Goal: Information Seeking & Learning: Learn about a topic

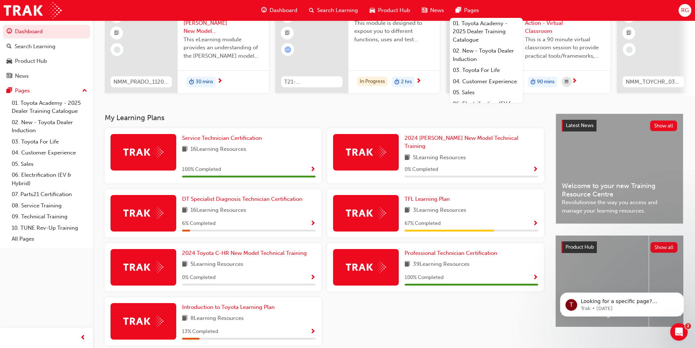
scroll to position [73, 0]
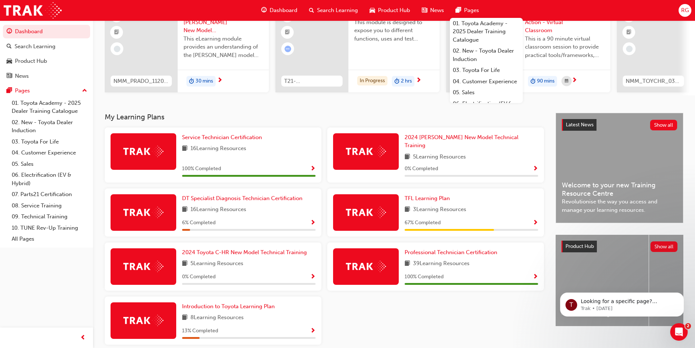
click at [433, 210] on span "3 Learning Resources" at bounding box center [439, 209] width 53 height 9
click at [533, 220] on span "Show Progress" at bounding box center [535, 223] width 5 height 7
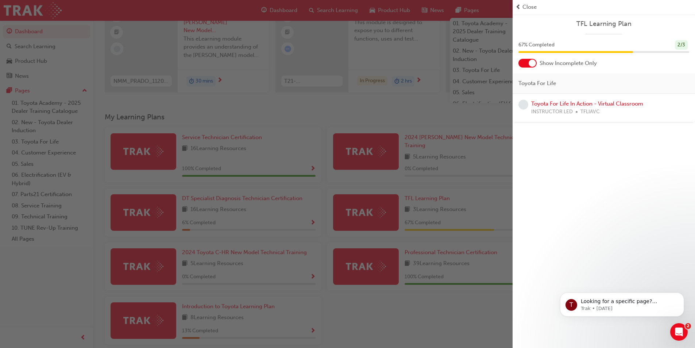
click at [526, 105] on span "learningRecordVerb_NONE-icon" at bounding box center [524, 105] width 10 height 10
click at [517, 5] on span "prev-icon" at bounding box center [518, 7] width 5 height 8
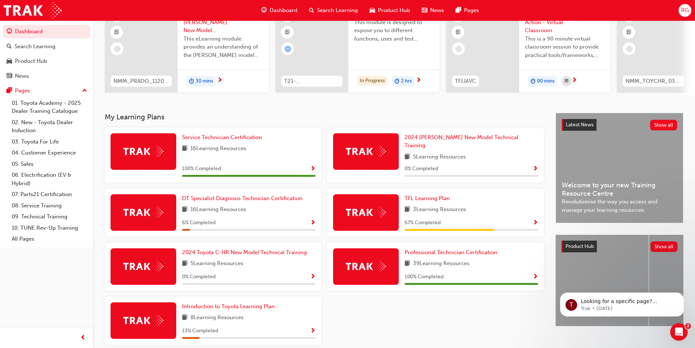
scroll to position [101, 0]
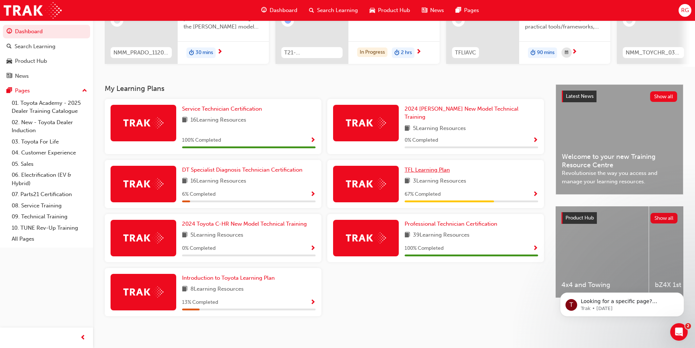
click at [419, 167] on span "TFL Learning Plan" at bounding box center [427, 169] width 45 height 7
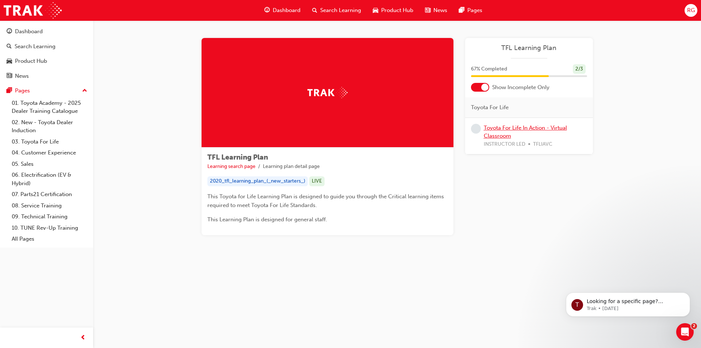
click at [509, 129] on link "Toyota For Life In Action - Virtual Classroom" at bounding box center [525, 131] width 83 height 15
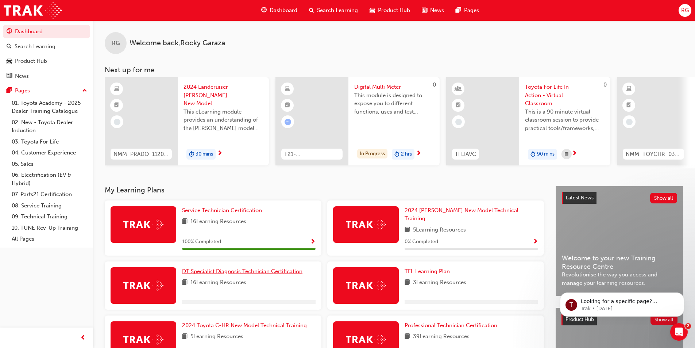
click at [195, 268] on span "DT Specialist Diagnosis Technician Certification" at bounding box center [242, 271] width 120 height 7
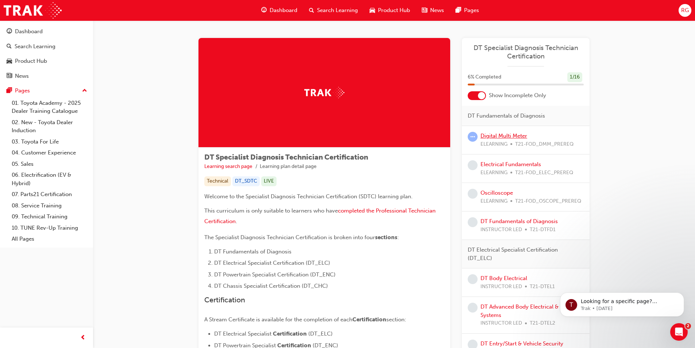
click at [503, 135] on link "Digital Multi Meter" at bounding box center [504, 135] width 47 height 7
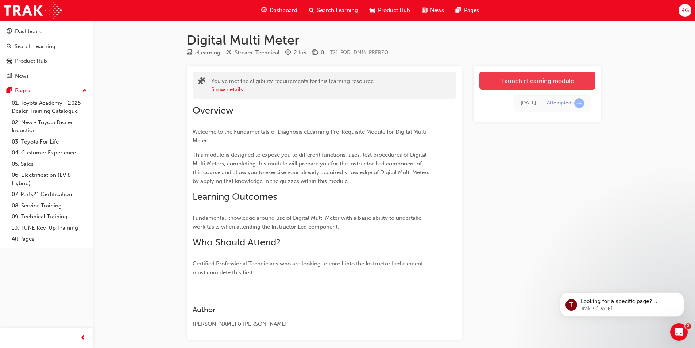
click at [518, 84] on link "Launch eLearning module" at bounding box center [538, 81] width 116 height 18
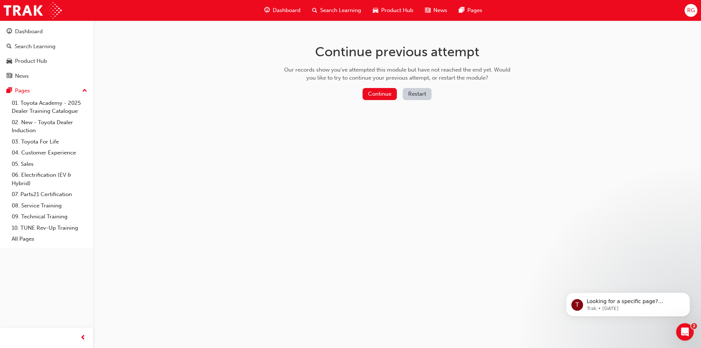
click at [422, 92] on button "Restart" at bounding box center [417, 94] width 29 height 12
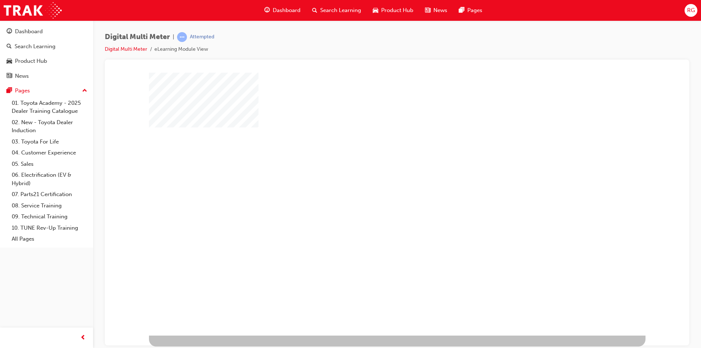
click at [376, 182] on div "play" at bounding box center [376, 182] width 0 height 0
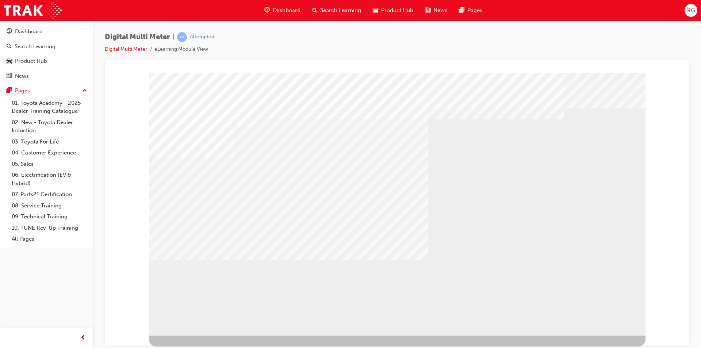
click at [195, 335] on div "BACK Trigger this button to go to the previous slide" at bounding box center [172, 341] width 46 height 13
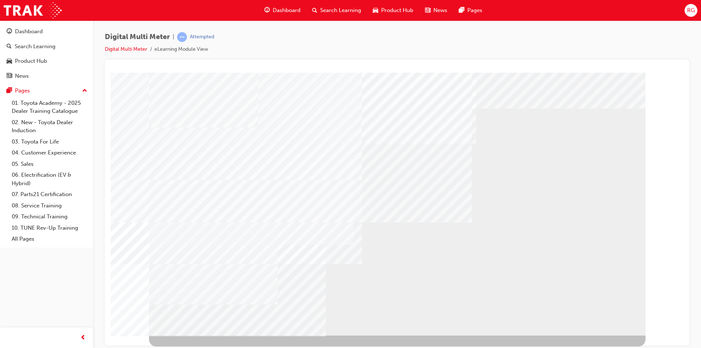
click at [195, 335] on div "BACK Trigger this button to go to the previous slide" at bounding box center [172, 341] width 46 height 13
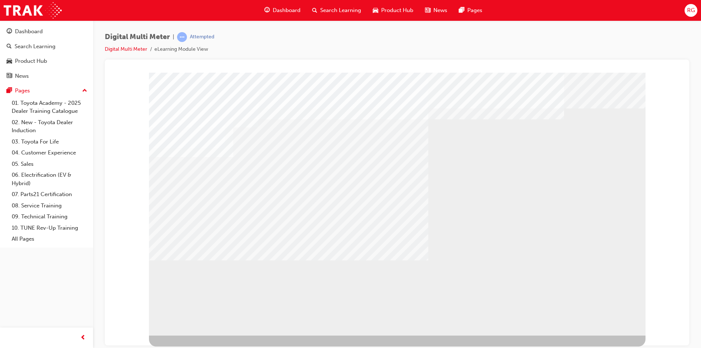
drag, startPoint x: 397, startPoint y: 247, endPoint x: 428, endPoint y: 255, distance: 32.3
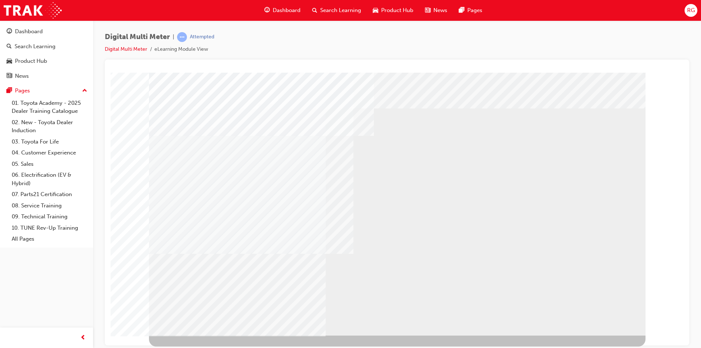
select select
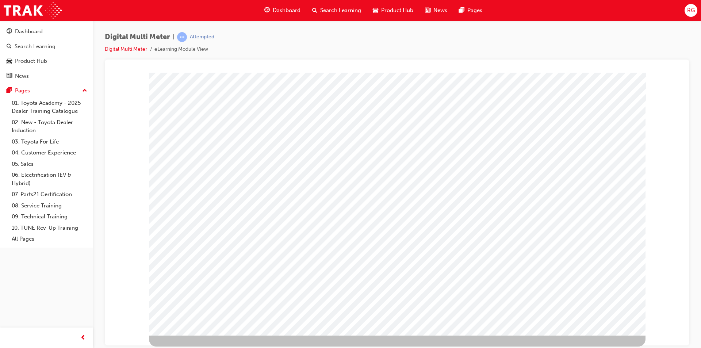
click at [410, 151] on span at bounding box center [410, 154] width 0 height 6
click at [425, 178] on img at bounding box center [435, 179] width 23 height 10
select select "3.233"
click at [426, 152] on img at bounding box center [421, 151] width 23 height 10
click at [426, 180] on img at bounding box center [435, 179] width 23 height 10
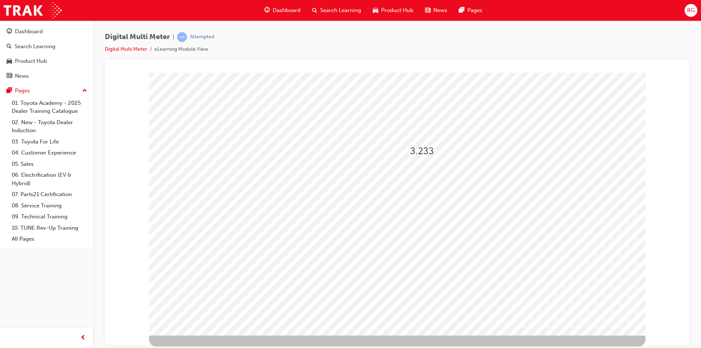
click at [397, 169] on span at bounding box center [397, 172] width 0 height 6
click at [414, 196] on img at bounding box center [420, 197] width 18 height 10
select select "0.05"
click at [409, 173] on img at bounding box center [406, 169] width 18 height 10
click at [415, 193] on img at bounding box center [420, 197] width 18 height 10
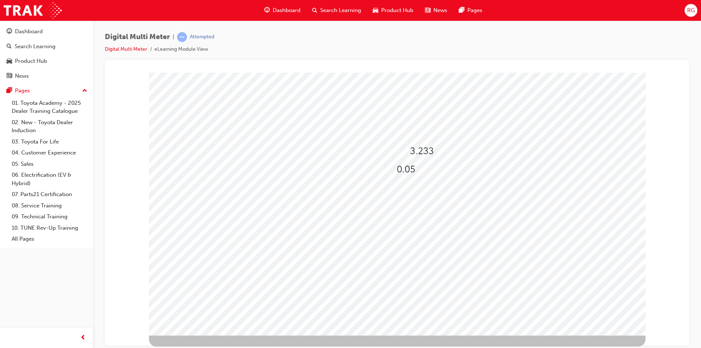
click at [419, 187] on span at bounding box center [416, 190] width 5 height 6
click at [435, 228] on img at bounding box center [439, 227] width 23 height 10
select select "9,480"
click at [427, 209] on div at bounding box center [423, 206] width 18 height 11
click at [433, 244] on img at bounding box center [436, 245] width 16 height 10
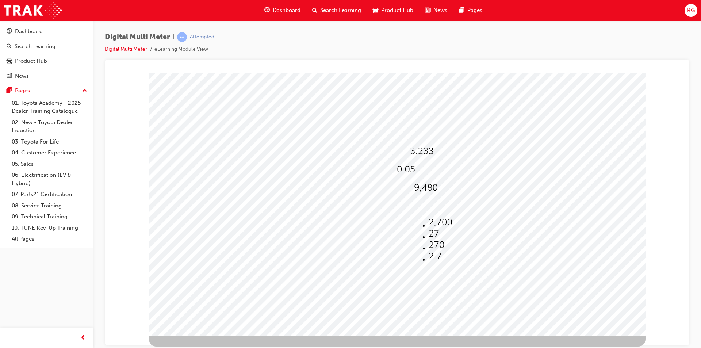
select select "270"
click at [496, 239] on div at bounding box center [397, 203] width 496 height 263
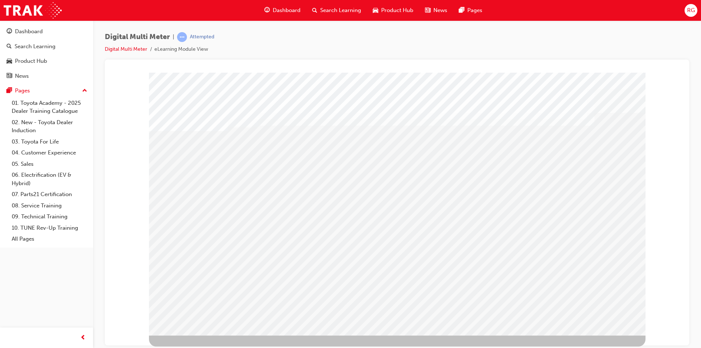
select select
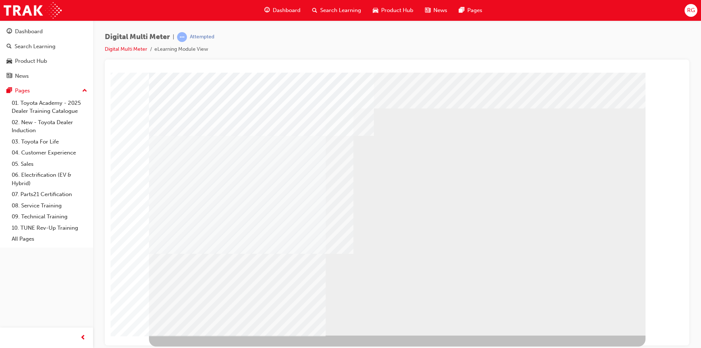
select select
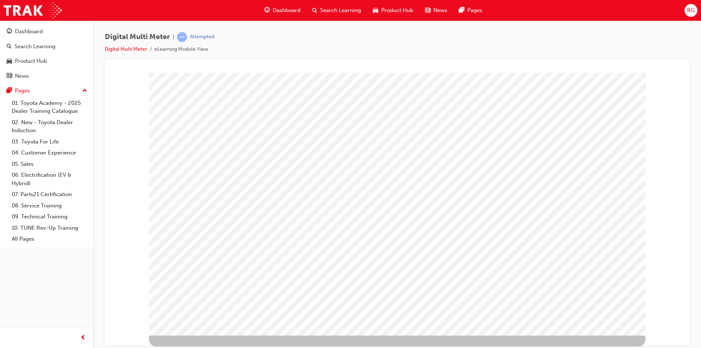
click at [431, 155] on div at bounding box center [424, 151] width 24 height 11
click at [434, 206] on img at bounding box center [438, 201] width 22 height 10
select select "9.416"
click at [405, 169] on span at bounding box center [402, 172] width 5 height 6
click at [416, 221] on img at bounding box center [426, 220] width 23 height 10
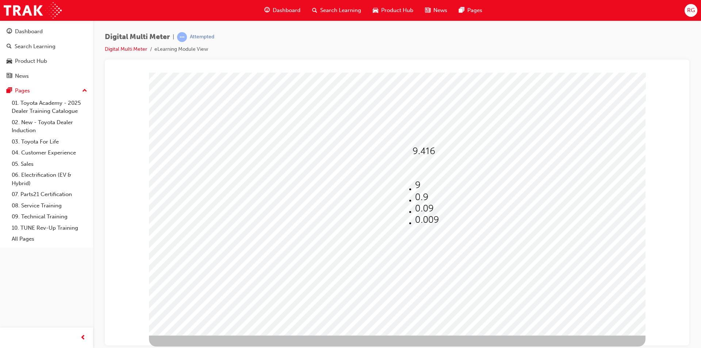
select select "0.009"
click at [422, 188] on span at bounding box center [419, 190] width 5 height 6
click at [439, 231] on img at bounding box center [443, 227] width 23 height 10
select select "6,300"
click at [426, 208] on div at bounding box center [423, 206] width 18 height 11
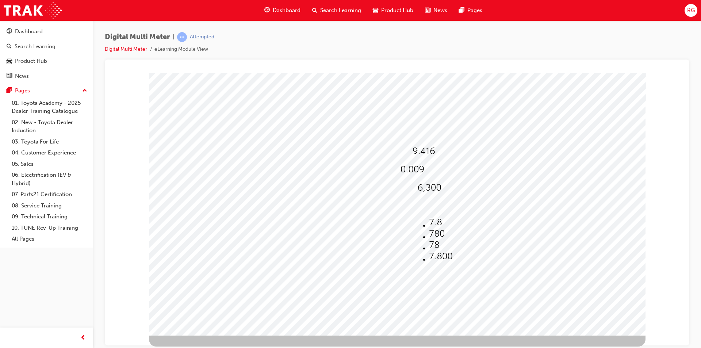
click at [435, 230] on li at bounding box center [440, 233] width 23 height 11
select select "780"
click at [426, 151] on div at bounding box center [397, 203] width 496 height 263
click at [412, 151] on span at bounding box center [412, 154] width 0 height 6
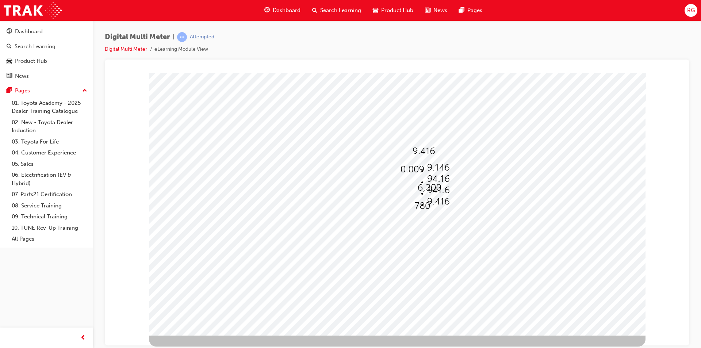
click at [428, 206] on img at bounding box center [438, 201] width 22 height 10
click at [419, 172] on div at bounding box center [410, 169] width 20 height 11
click at [425, 207] on li at bounding box center [426, 208] width 23 height 11
select select "0.09"
click at [413, 171] on img at bounding box center [409, 169] width 18 height 10
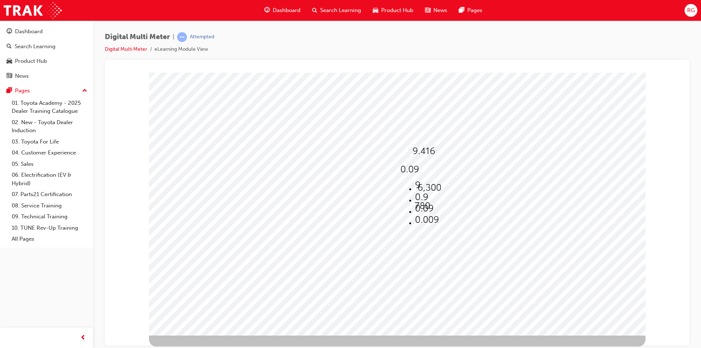
click at [417, 172] on div at bounding box center [410, 169] width 20 height 11
click at [426, 188] on img at bounding box center [428, 187] width 23 height 10
click at [433, 189] on img at bounding box center [428, 187] width 23 height 10
click at [423, 207] on img at bounding box center [422, 206] width 16 height 10
click at [432, 233] on img at bounding box center [437, 233] width 16 height 10
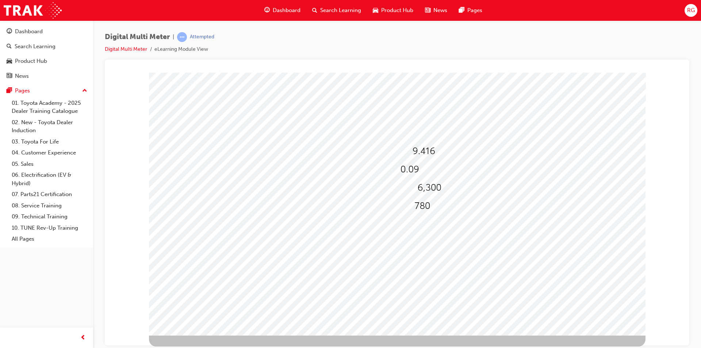
click at [496, 233] on div at bounding box center [397, 203] width 496 height 263
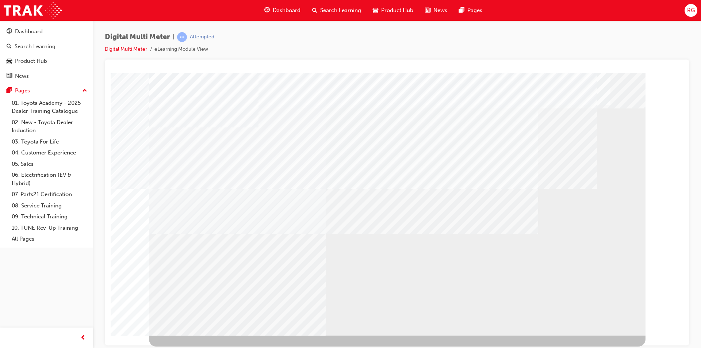
drag, startPoint x: 288, startPoint y: 203, endPoint x: 293, endPoint y: 202, distance: 6.0
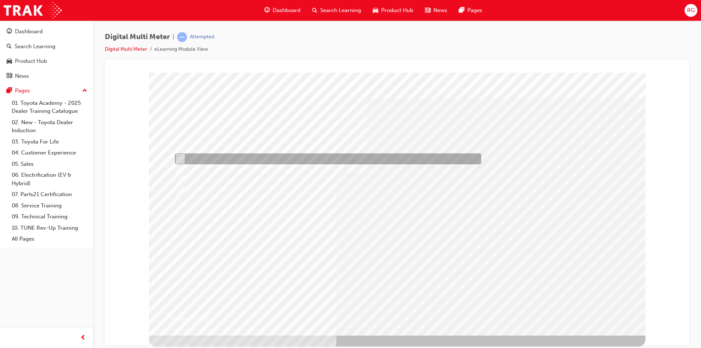
click at [237, 159] on div at bounding box center [326, 158] width 306 height 11
radio input "true"
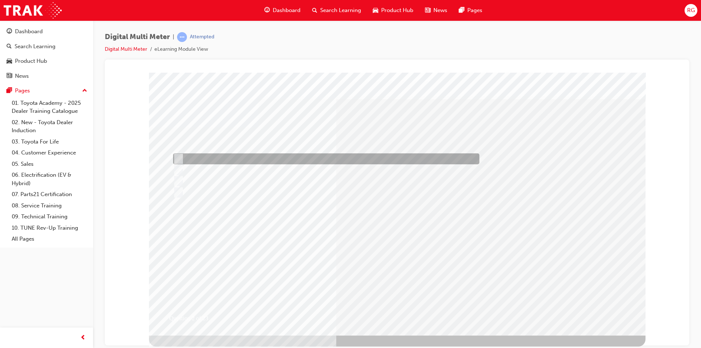
click at [179, 156] on input "Back Probe" at bounding box center [177, 159] width 8 height 8
radio input "true"
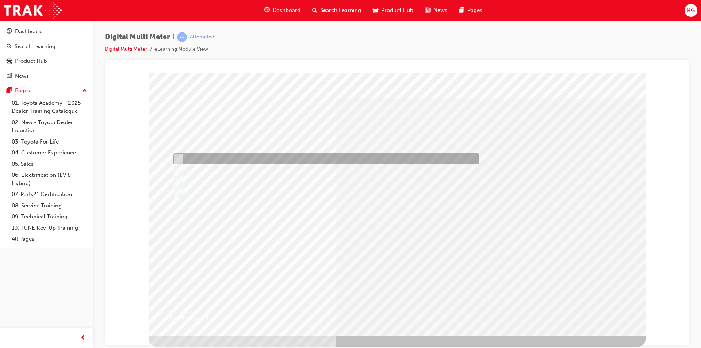
click at [216, 160] on div at bounding box center [324, 158] width 306 height 11
radio input "true"
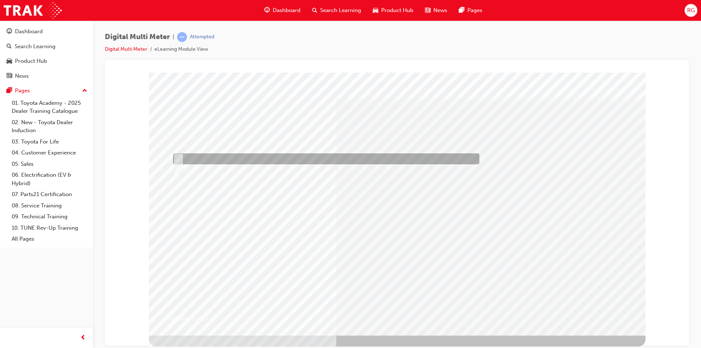
click at [199, 155] on div at bounding box center [324, 158] width 306 height 11
radio input "true"
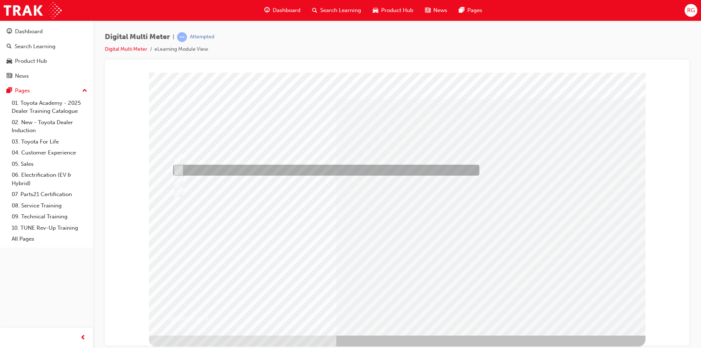
click at [224, 169] on div at bounding box center [324, 170] width 306 height 11
radio input "true"
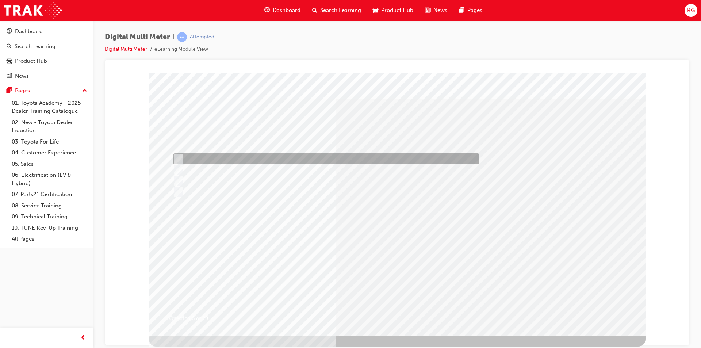
click at [225, 157] on div at bounding box center [324, 158] width 306 height 11
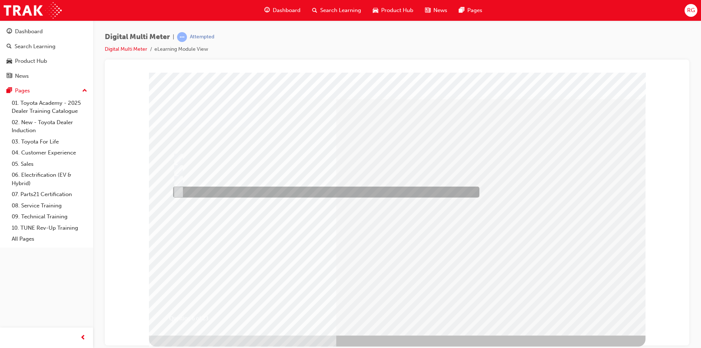
click at [215, 192] on div at bounding box center [324, 191] width 306 height 11
radio input "false"
radio input "true"
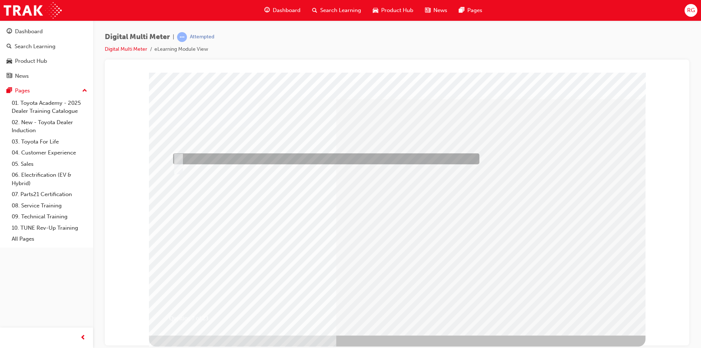
click at [197, 159] on div at bounding box center [324, 158] width 306 height 11
radio input "true"
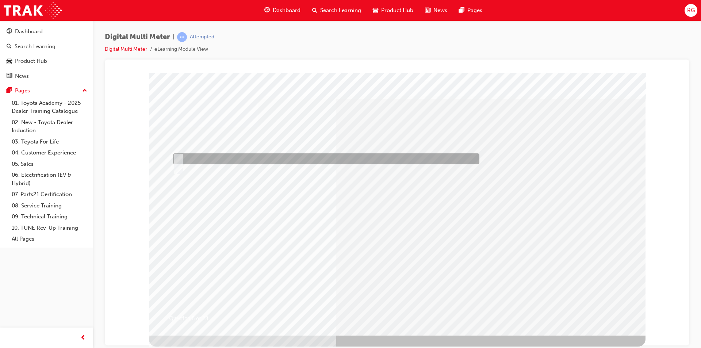
click at [202, 156] on div at bounding box center [324, 158] width 306 height 11
radio input "true"
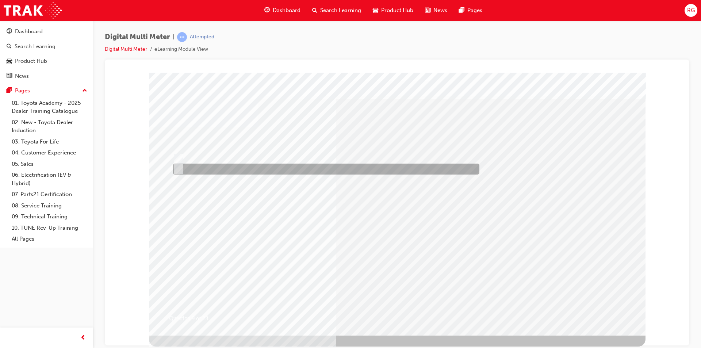
click at [190, 172] on div at bounding box center [324, 168] width 306 height 11
radio input "true"
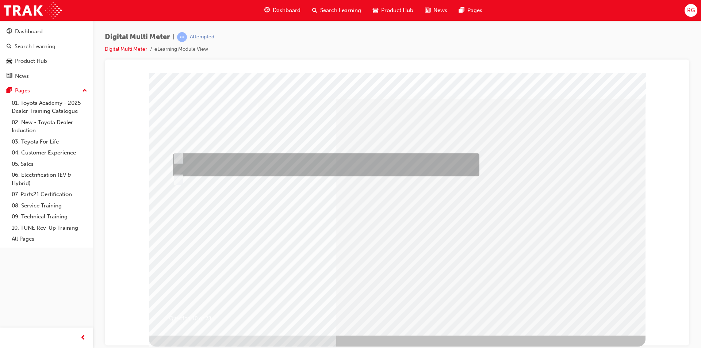
click at [253, 158] on div at bounding box center [324, 164] width 306 height 23
radio input "true"
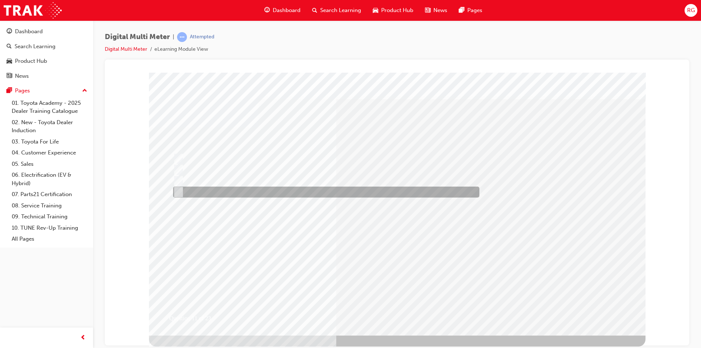
click at [250, 190] on div at bounding box center [324, 191] width 306 height 11
radio input "true"
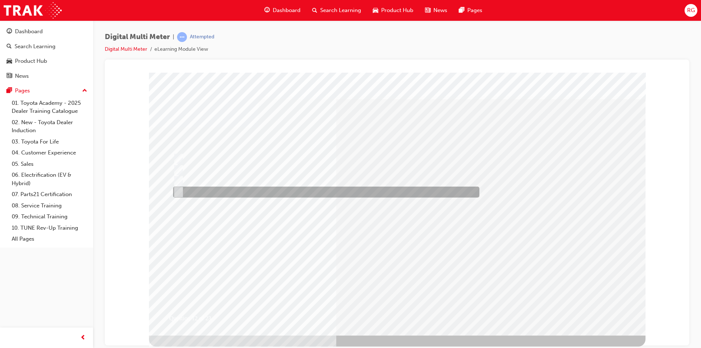
click at [228, 191] on div at bounding box center [324, 191] width 306 height 11
radio input "true"
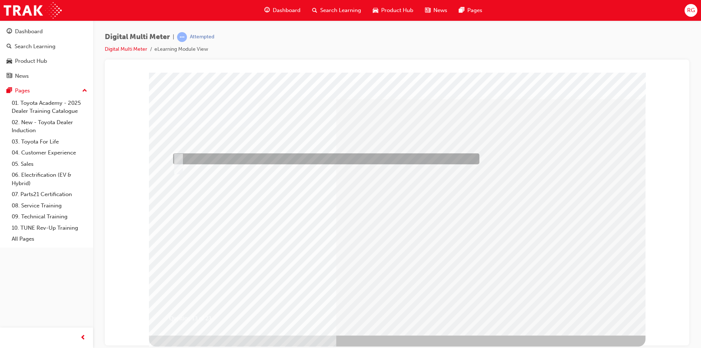
click at [273, 157] on div at bounding box center [324, 158] width 306 height 11
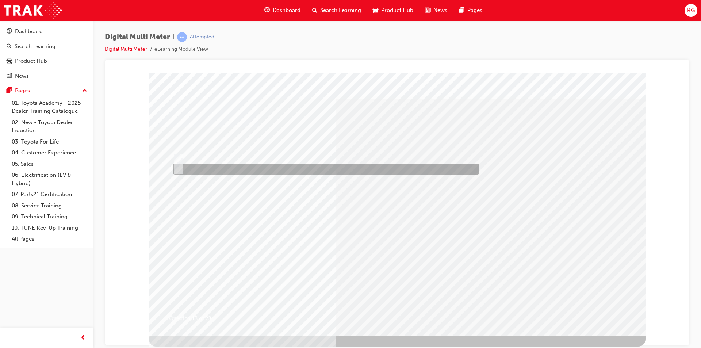
click at [220, 167] on div at bounding box center [324, 168] width 306 height 11
radio input "false"
radio input "true"
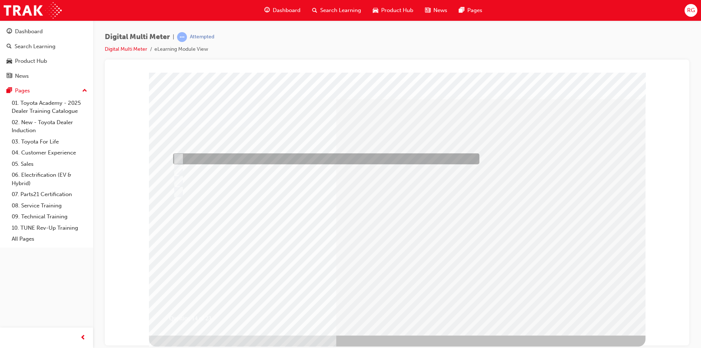
click at [235, 157] on div at bounding box center [324, 158] width 306 height 11
radio input "true"
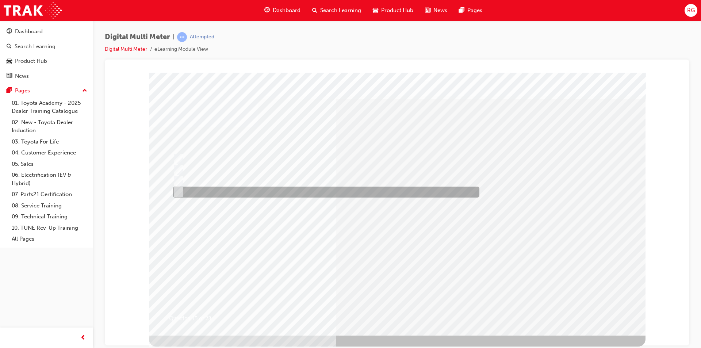
click at [241, 192] on div at bounding box center [324, 191] width 306 height 11
radio input "true"
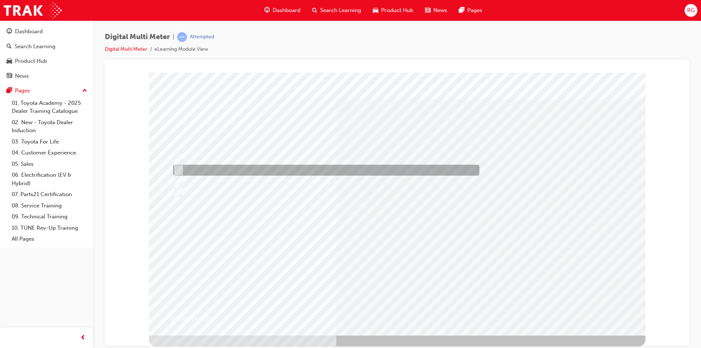
click at [247, 165] on div at bounding box center [324, 170] width 306 height 11
radio input "true"
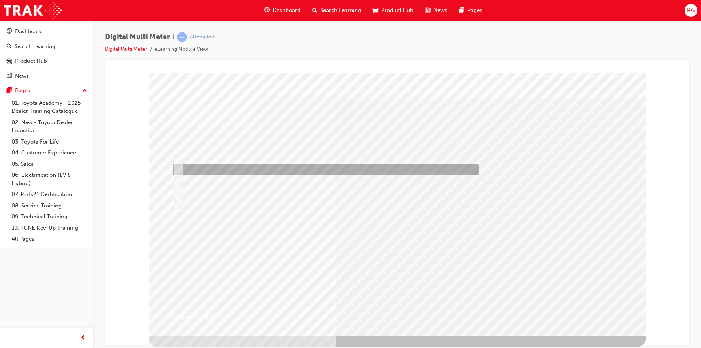
click at [251, 166] on div at bounding box center [324, 169] width 306 height 11
radio input "true"
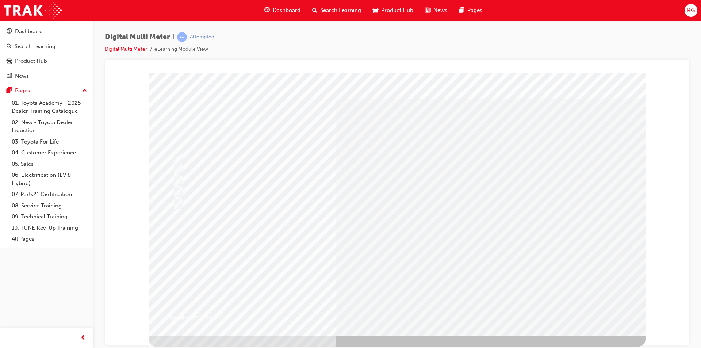
click at [184, 201] on div at bounding box center [324, 203] width 306 height 11
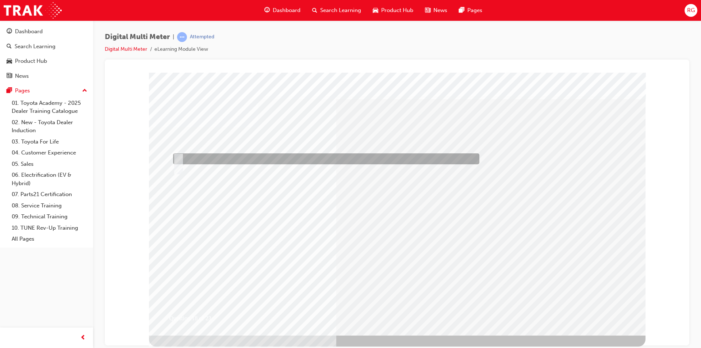
click at [228, 159] on div at bounding box center [324, 158] width 306 height 11
radio input "true"
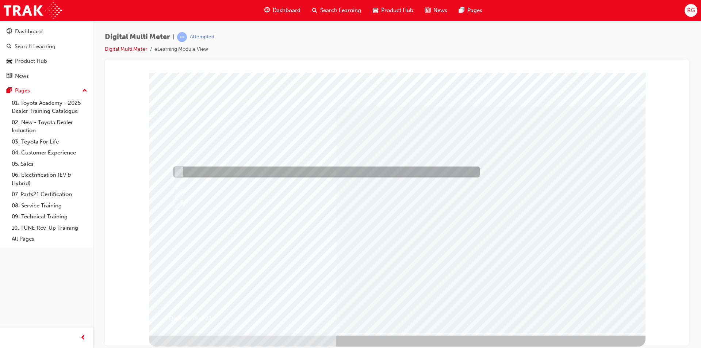
click at [224, 171] on div at bounding box center [325, 171] width 306 height 11
radio input "true"
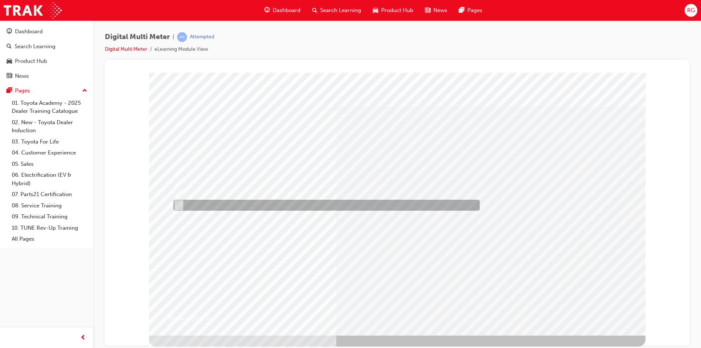
click at [249, 200] on div at bounding box center [325, 205] width 306 height 11
radio input "true"
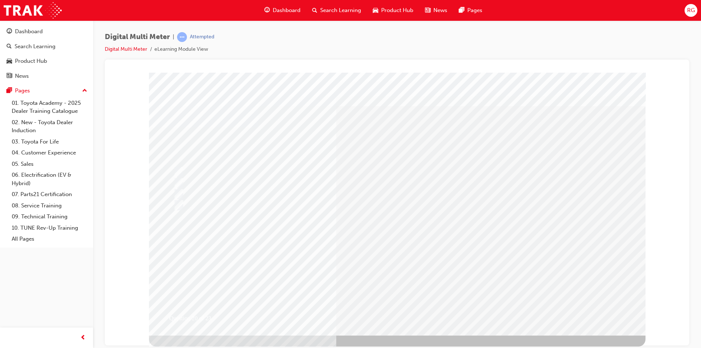
click at [173, 209] on div at bounding box center [179, 210] width 33 height 11
radio input "true"
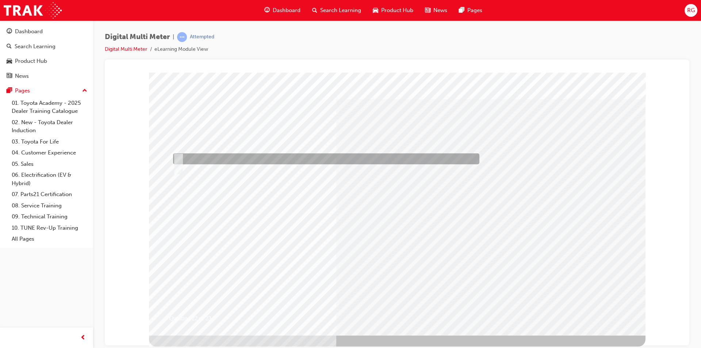
click at [208, 159] on div at bounding box center [324, 158] width 306 height 11
radio input "true"
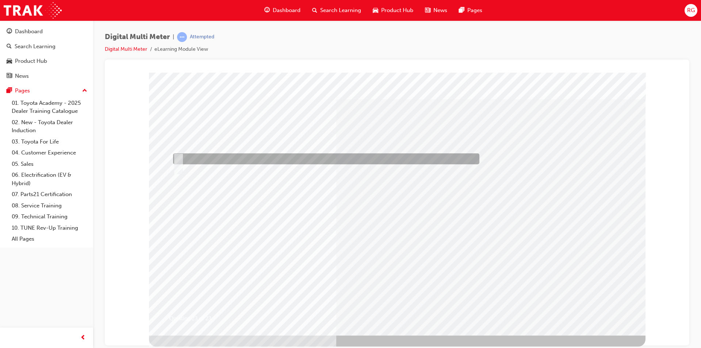
click at [235, 153] on div at bounding box center [324, 158] width 306 height 11
radio input "true"
click at [236, 157] on div at bounding box center [324, 158] width 306 height 11
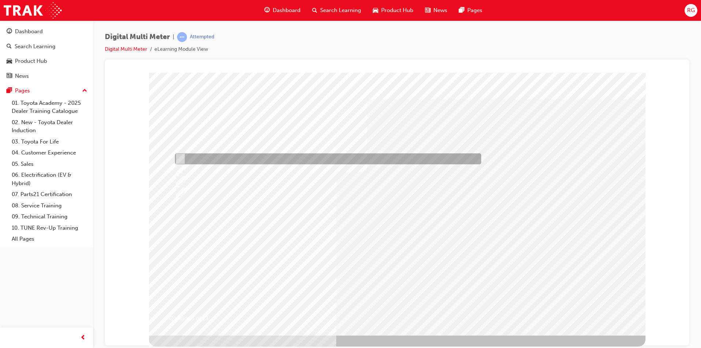
click at [266, 155] on div at bounding box center [326, 158] width 306 height 11
radio input "true"
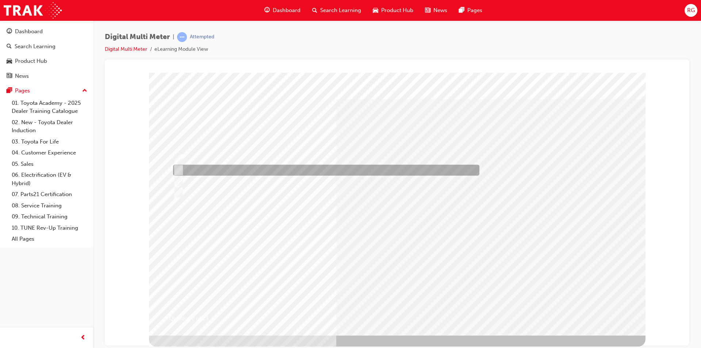
click at [248, 167] on div at bounding box center [324, 170] width 306 height 11
radio input "true"
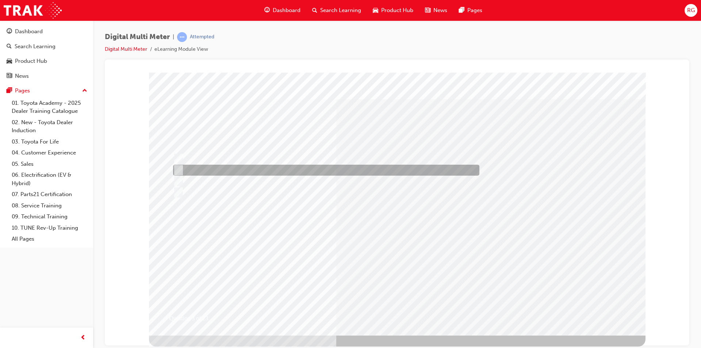
click at [202, 168] on div at bounding box center [324, 170] width 306 height 11
radio input "true"
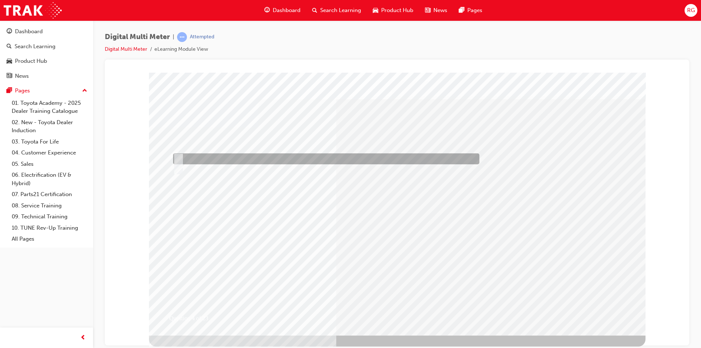
click at [245, 158] on div at bounding box center [324, 158] width 306 height 11
radio input "true"
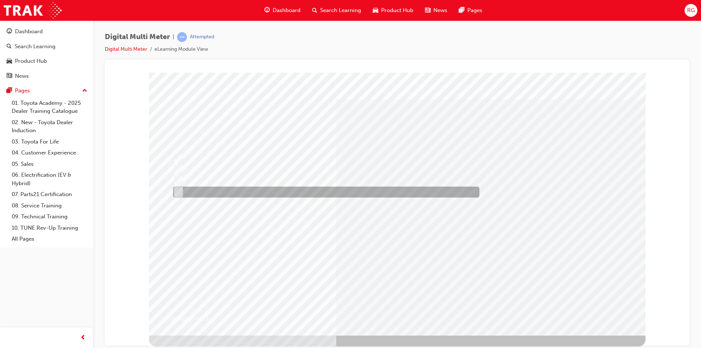
click at [249, 187] on div at bounding box center [324, 191] width 306 height 11
radio input "true"
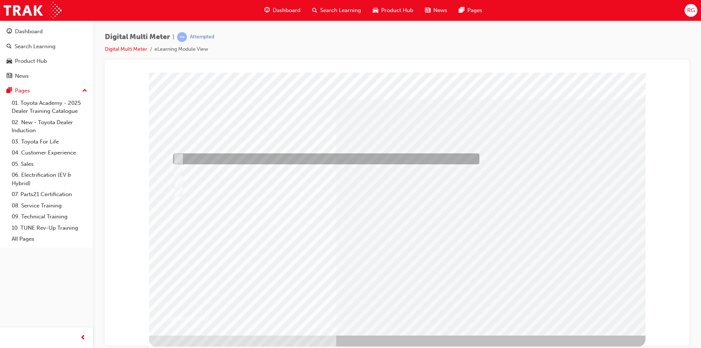
click at [240, 160] on div at bounding box center [324, 158] width 306 height 11
radio input "true"
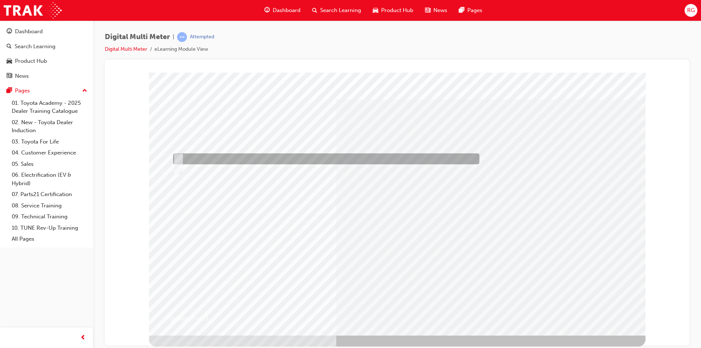
click at [196, 155] on div at bounding box center [324, 158] width 306 height 11
radio input "true"
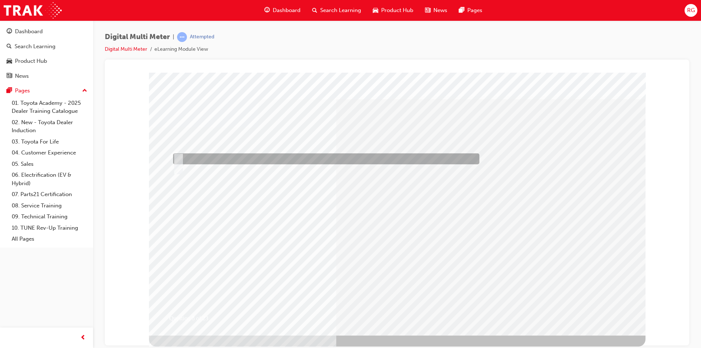
click at [223, 158] on div at bounding box center [324, 158] width 306 height 11
radio input "true"
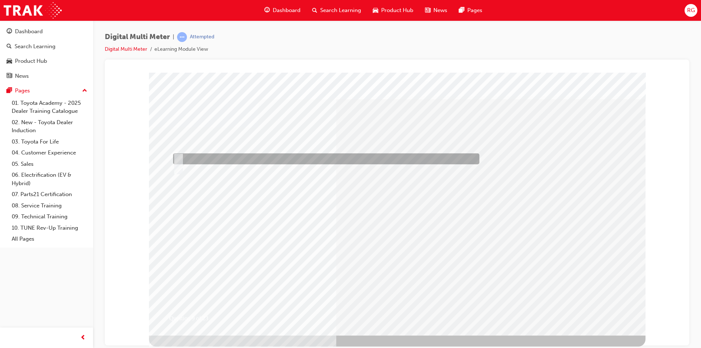
click at [247, 156] on div at bounding box center [324, 158] width 306 height 11
radio input "true"
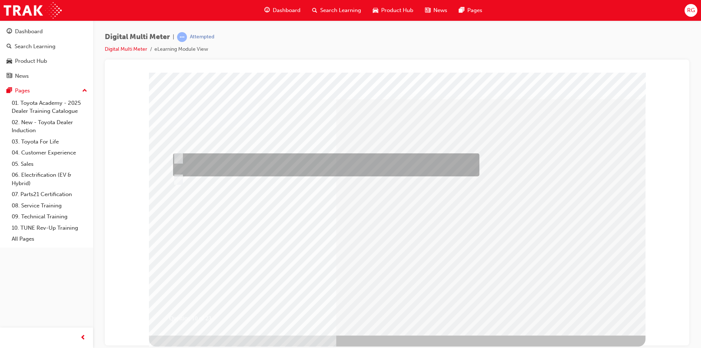
click at [286, 162] on div at bounding box center [324, 164] width 306 height 23
radio input "true"
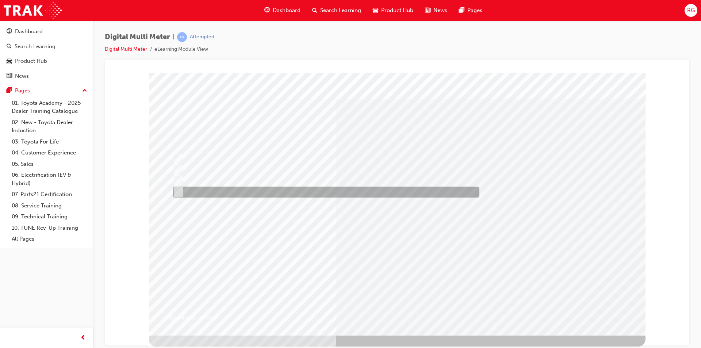
click at [319, 189] on div at bounding box center [324, 191] width 306 height 11
radio input "true"
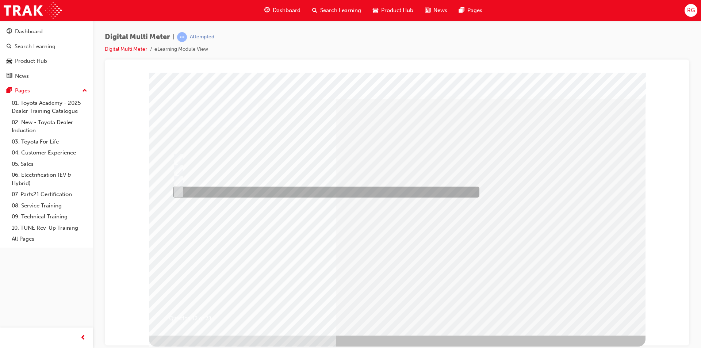
click at [253, 189] on div at bounding box center [324, 191] width 306 height 11
radio input "true"
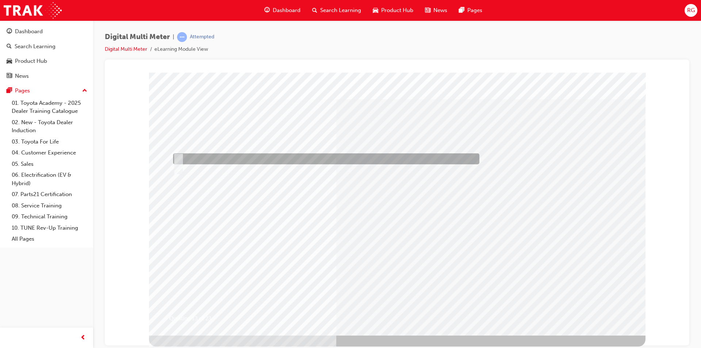
click at [229, 159] on div at bounding box center [324, 158] width 306 height 11
radio input "true"
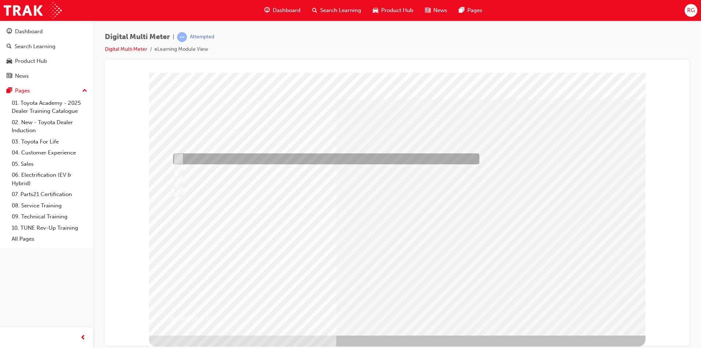
click at [253, 154] on div at bounding box center [324, 158] width 306 height 11
radio input "true"
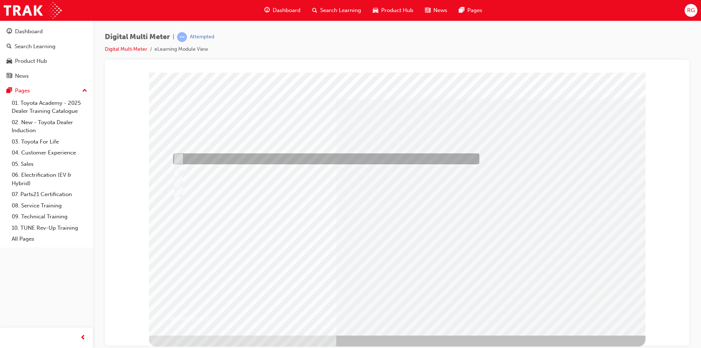
click at [331, 159] on div at bounding box center [324, 158] width 306 height 11
radio input "true"
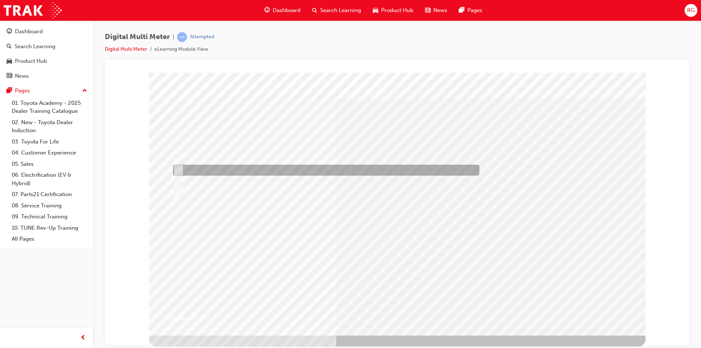
click at [270, 168] on div at bounding box center [324, 170] width 306 height 11
radio input "true"
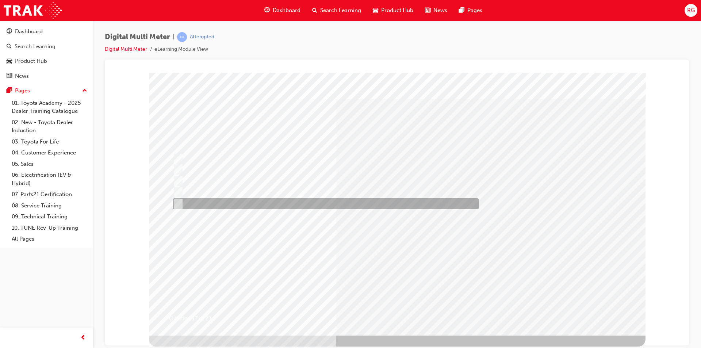
click at [226, 200] on div at bounding box center [324, 203] width 306 height 11
radio input "true"
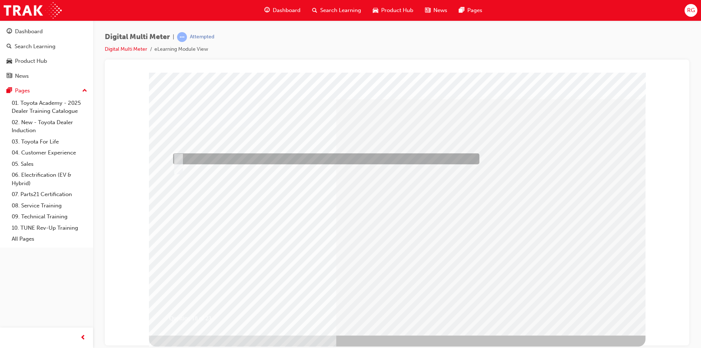
click at [224, 155] on div at bounding box center [324, 158] width 306 height 11
radio input "true"
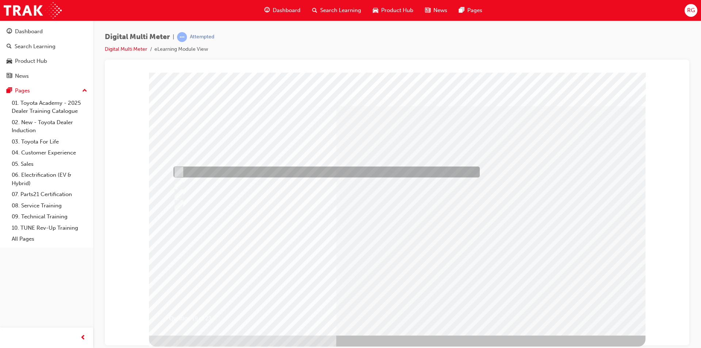
click at [246, 170] on div at bounding box center [325, 171] width 306 height 11
radio input "true"
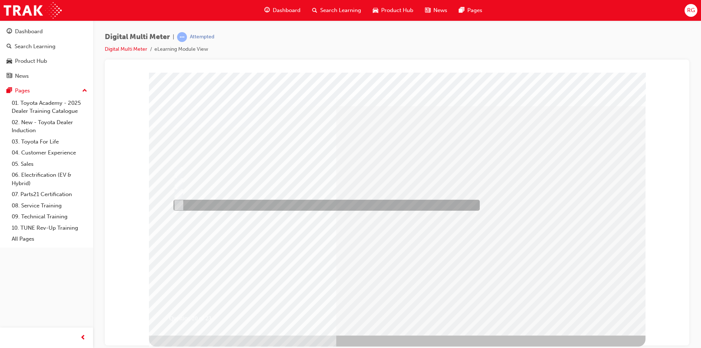
click at [236, 202] on div at bounding box center [325, 205] width 306 height 11
radio input "true"
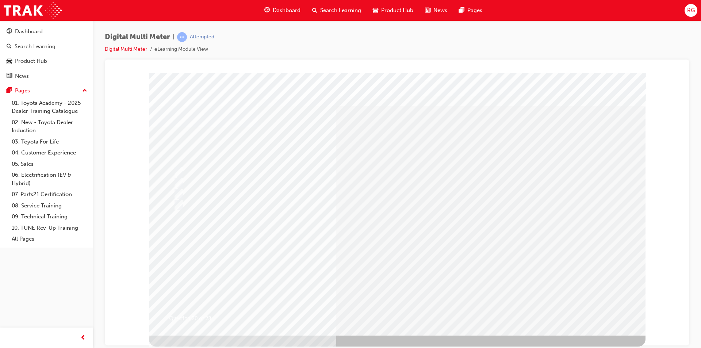
drag, startPoint x: 261, startPoint y: 230, endPoint x: 268, endPoint y: 232, distance: 6.9
click at [174, 210] on div at bounding box center [179, 210] width 33 height 11
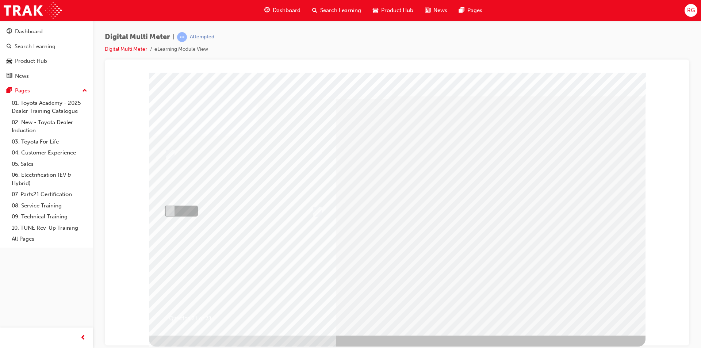
radio input "true"
click at [389, 260] on div "Question 21 of 23" at bounding box center [397, 203] width 496 height 263
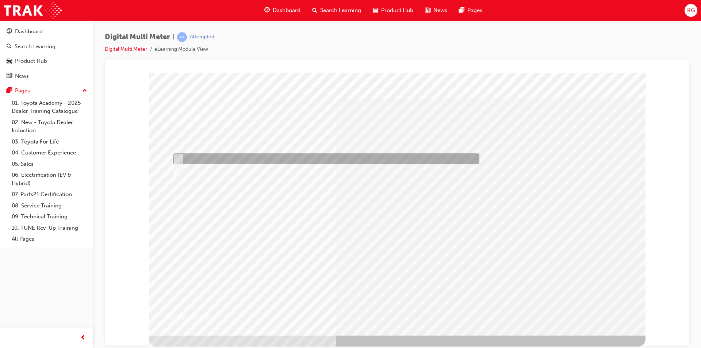
click at [245, 158] on div at bounding box center [324, 158] width 306 height 11
radio input "true"
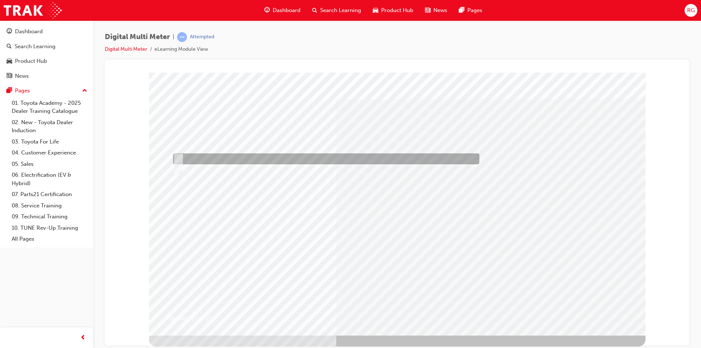
click at [230, 155] on div at bounding box center [324, 158] width 306 height 11
radio input "true"
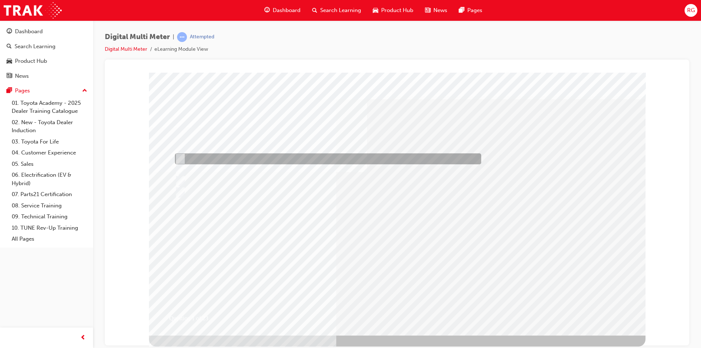
click at [242, 156] on div at bounding box center [326, 158] width 306 height 11
radio input "true"
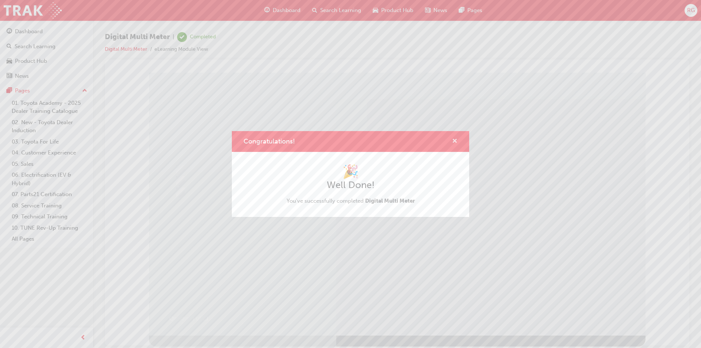
click at [457, 142] on span "cross-icon" at bounding box center [454, 141] width 5 height 7
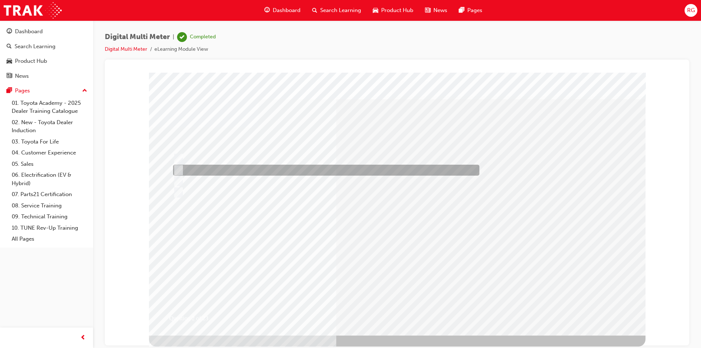
click at [247, 171] on div at bounding box center [324, 170] width 306 height 11
radio input "true"
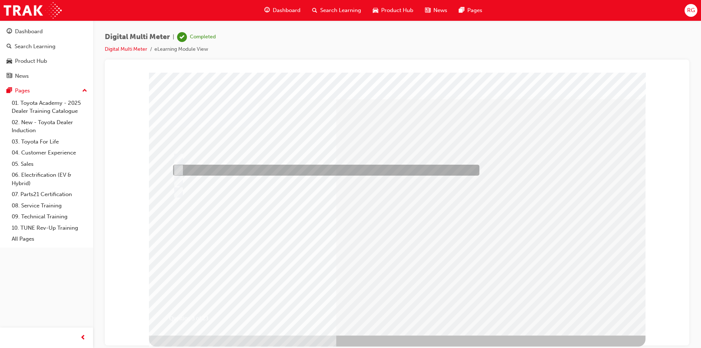
click at [231, 168] on div at bounding box center [324, 170] width 306 height 11
radio input "true"
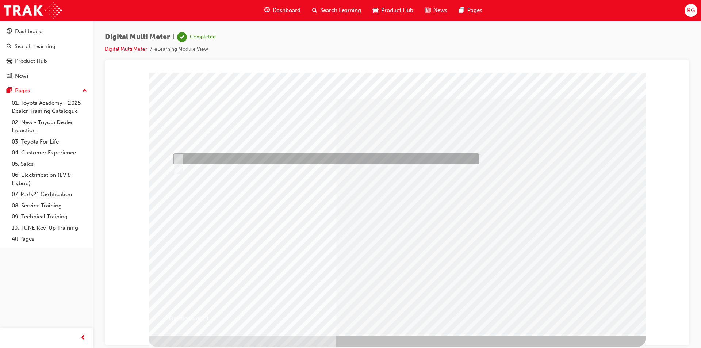
click at [211, 159] on div at bounding box center [324, 158] width 306 height 11
radio input "true"
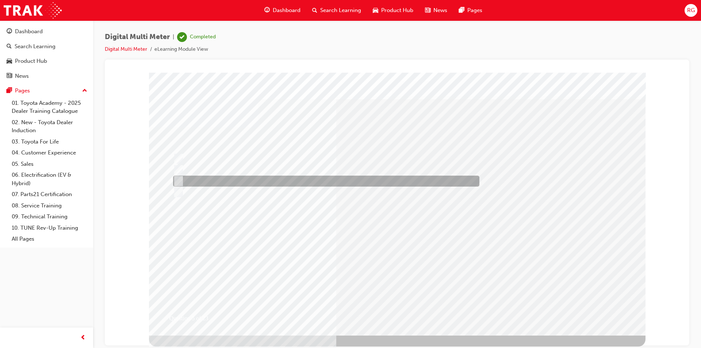
click at [247, 179] on div at bounding box center [324, 181] width 306 height 11
radio input "true"
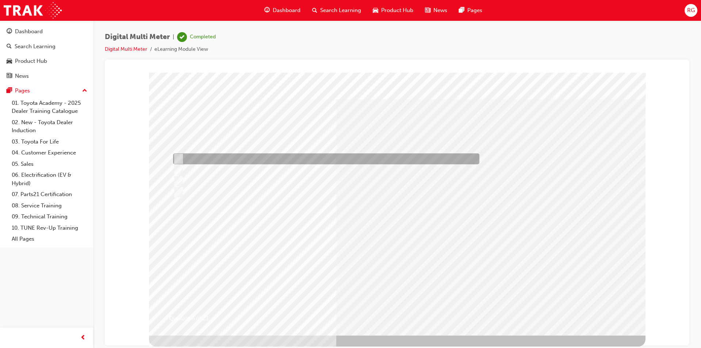
click at [224, 158] on div at bounding box center [324, 158] width 306 height 11
radio input "true"
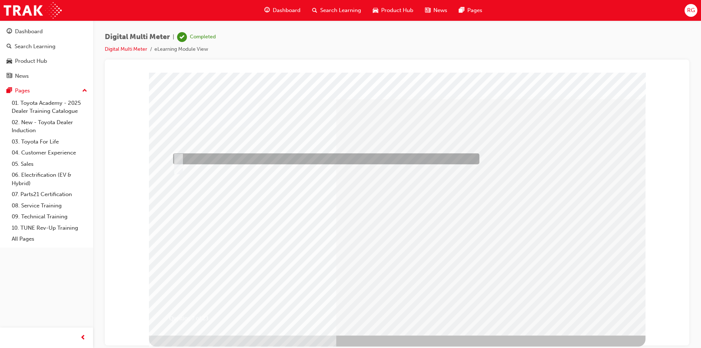
click at [211, 156] on div at bounding box center [324, 158] width 306 height 11
radio input "true"
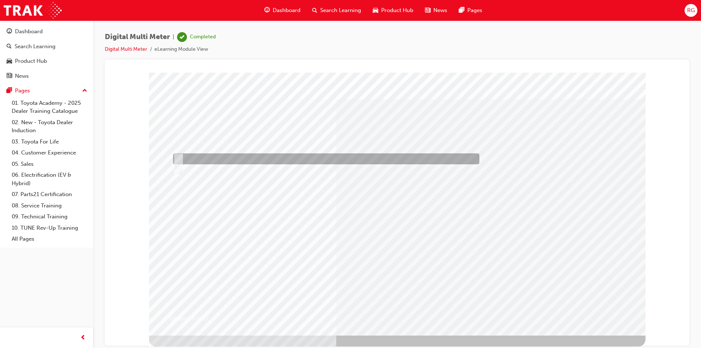
click at [209, 158] on div at bounding box center [324, 158] width 306 height 11
radio input "true"
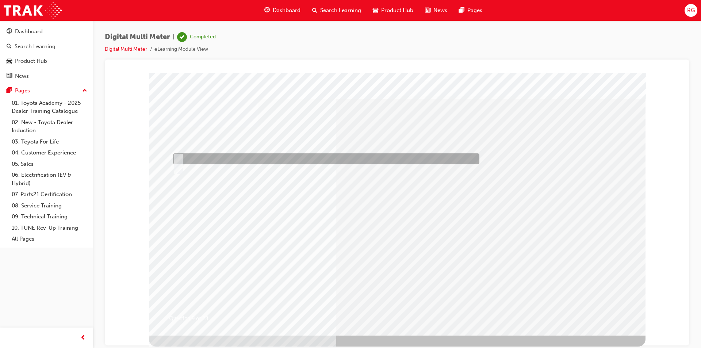
click at [212, 157] on div at bounding box center [324, 158] width 306 height 11
radio input "true"
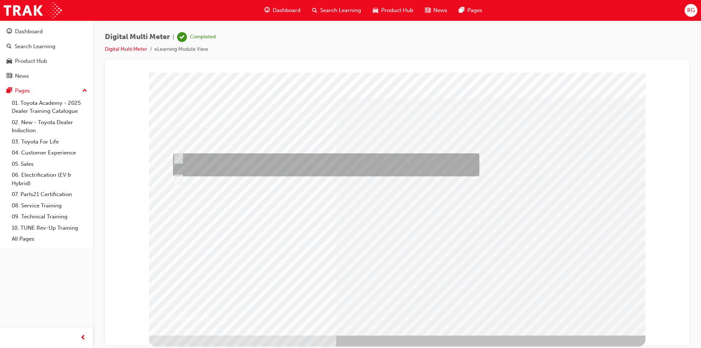
click at [223, 158] on div at bounding box center [324, 164] width 306 height 23
radio input "true"
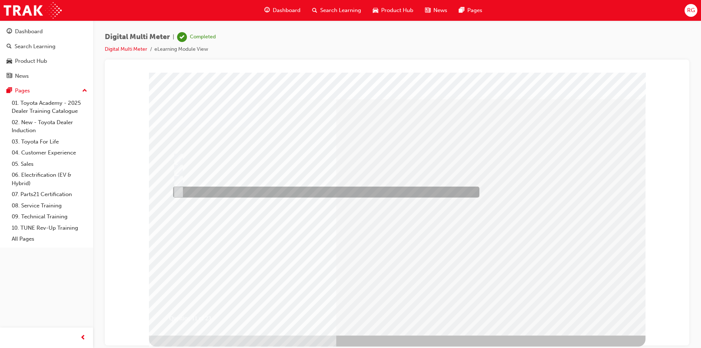
click at [299, 189] on div at bounding box center [324, 191] width 306 height 11
radio input "true"
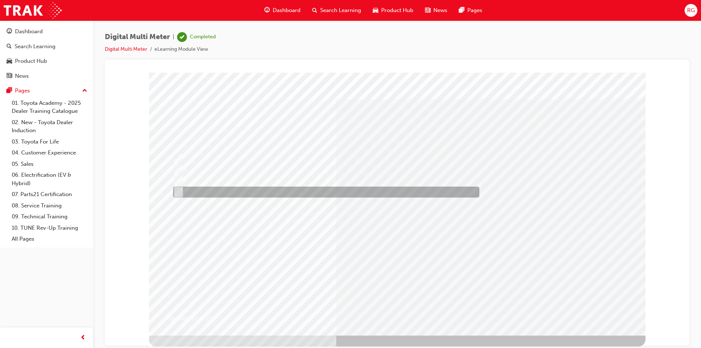
click at [226, 188] on div at bounding box center [324, 191] width 306 height 11
radio input "true"
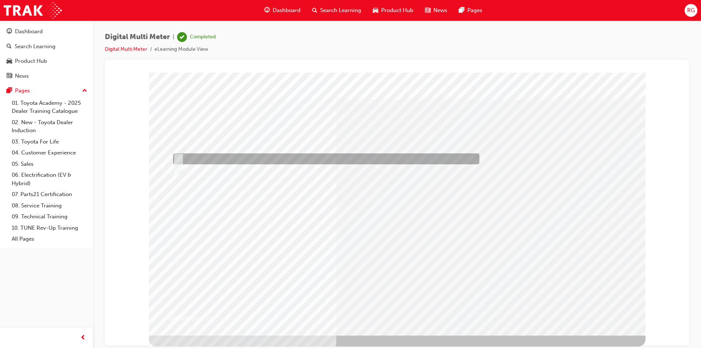
click at [232, 158] on div at bounding box center [324, 158] width 306 height 11
radio input "true"
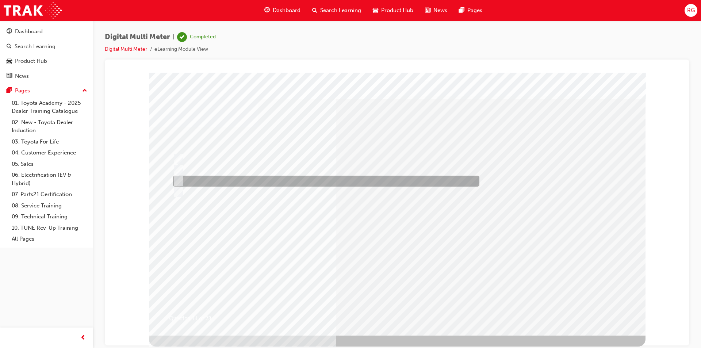
click at [226, 181] on div at bounding box center [324, 181] width 306 height 11
radio input "true"
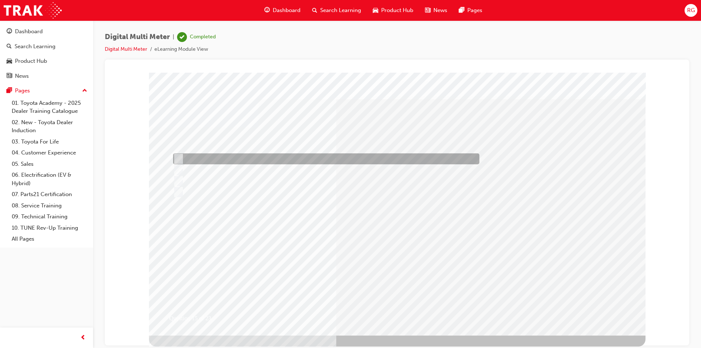
click at [329, 158] on div at bounding box center [324, 158] width 306 height 11
radio input "true"
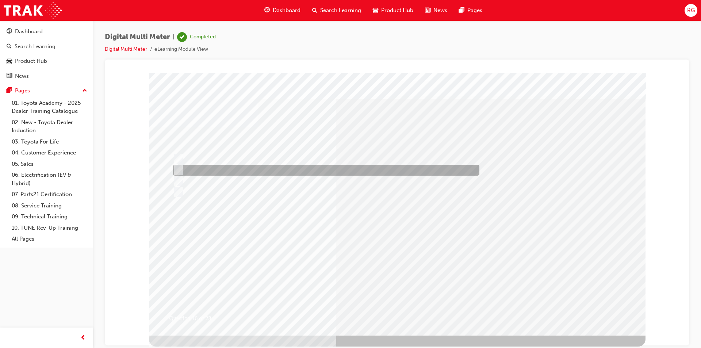
click at [183, 167] on div at bounding box center [324, 170] width 306 height 11
radio input "true"
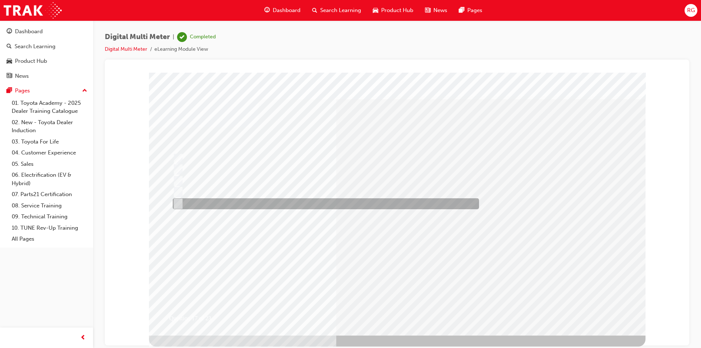
click at [244, 200] on div at bounding box center [324, 203] width 306 height 11
radio input "true"
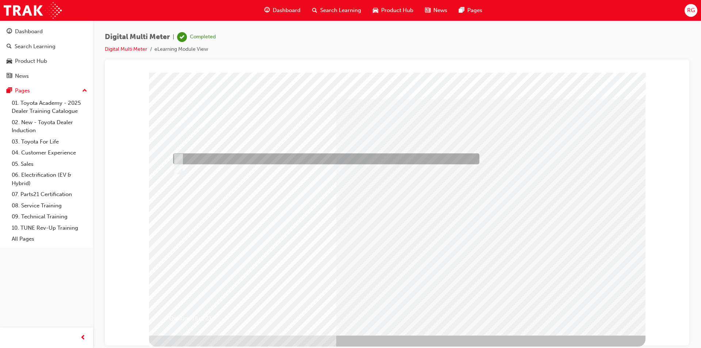
click at [222, 158] on div at bounding box center [324, 158] width 306 height 11
radio input "true"
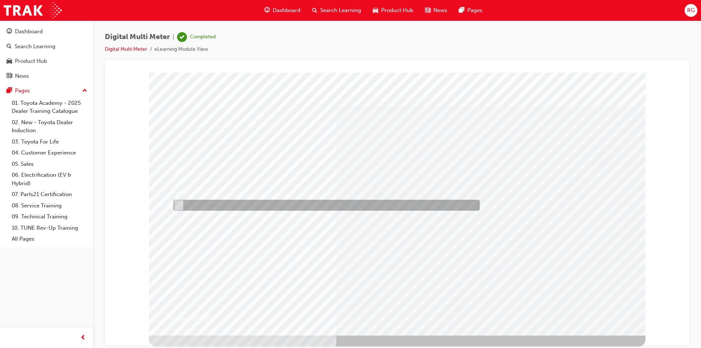
click at [233, 201] on div at bounding box center [325, 205] width 306 height 11
radio input "true"
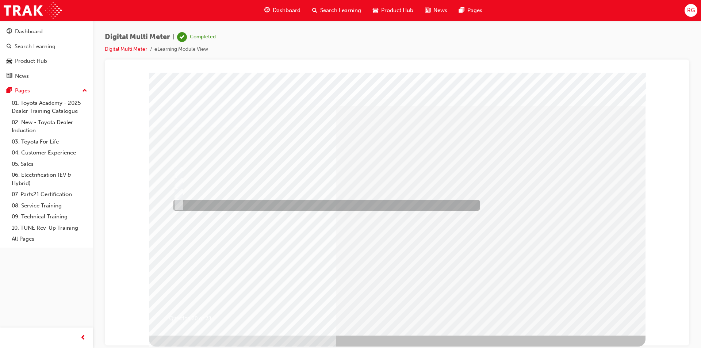
click at [247, 202] on div at bounding box center [325, 205] width 306 height 11
radio input "true"
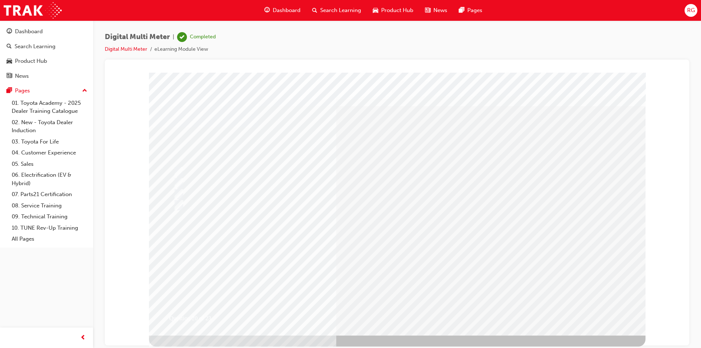
click at [172, 208] on input "radio" at bounding box center [169, 211] width 8 height 8
radio input "true"
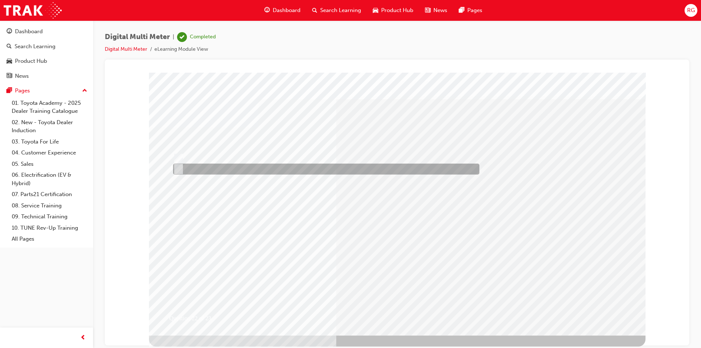
click at [186, 168] on div at bounding box center [324, 168] width 306 height 11
radio input "true"
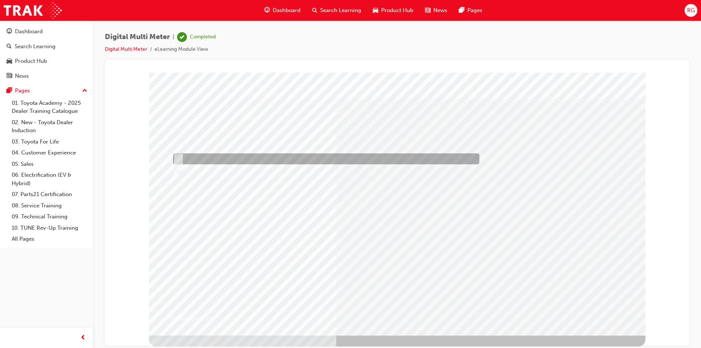
click at [263, 162] on div at bounding box center [324, 158] width 306 height 11
radio input "true"
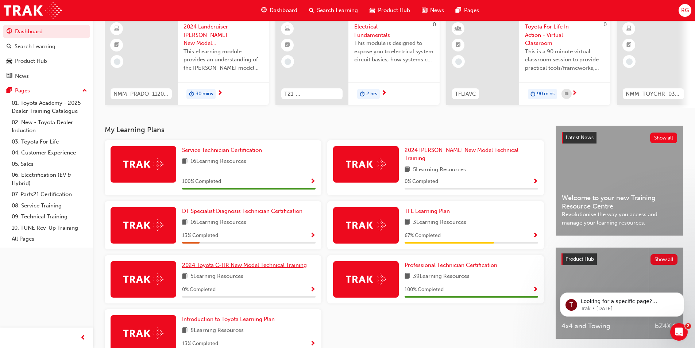
scroll to position [72, 0]
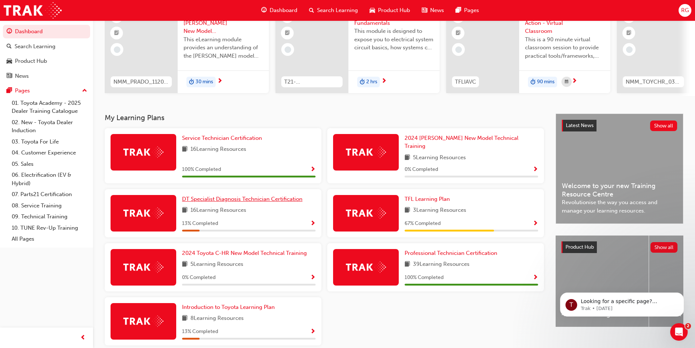
click at [226, 197] on span "DT Specialist Diagnosis Technician Certification" at bounding box center [242, 199] width 120 height 7
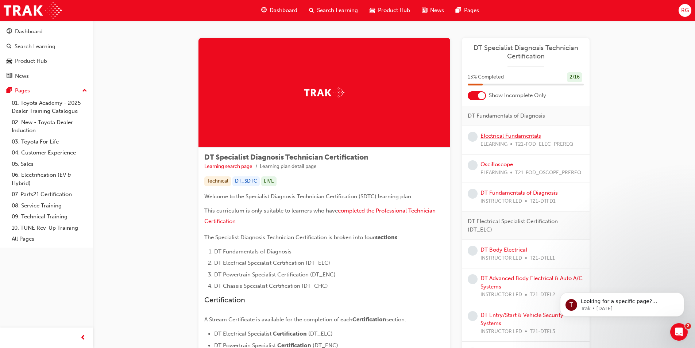
click at [510, 137] on link "Electrical Fundamentals" at bounding box center [511, 135] width 61 height 7
click at [474, 134] on span "learningRecordVerb_NONE-icon" at bounding box center [473, 137] width 10 height 10
click at [489, 133] on link "Electrical Fundamentals" at bounding box center [511, 135] width 61 height 7
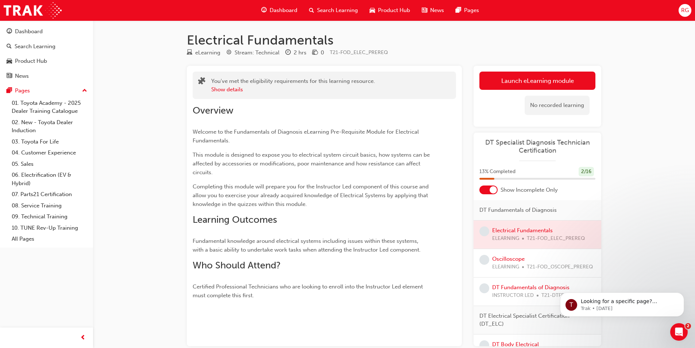
click at [524, 231] on div at bounding box center [538, 234] width 128 height 28
click at [524, 230] on div at bounding box center [538, 234] width 128 height 28
click at [547, 85] on link "Launch eLearning module" at bounding box center [538, 81] width 116 height 18
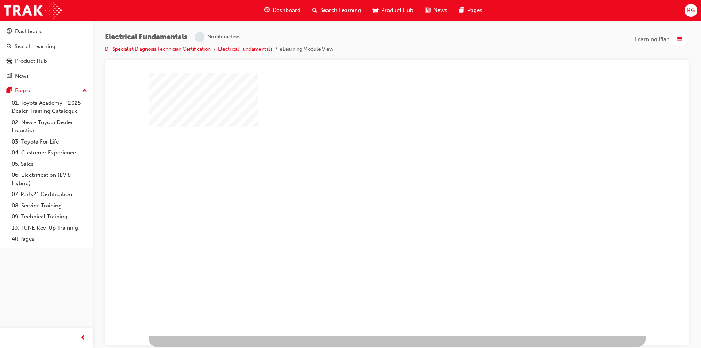
click at [376, 182] on div "play" at bounding box center [376, 182] width 0 height 0
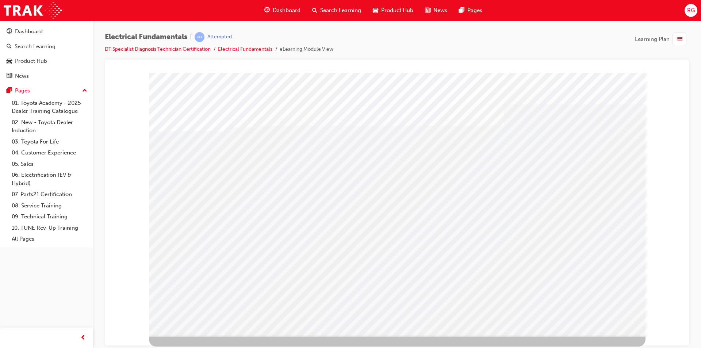
drag, startPoint x: 343, startPoint y: 192, endPoint x: 381, endPoint y: 192, distance: 38.0
drag, startPoint x: 423, startPoint y: 197, endPoint x: 462, endPoint y: 196, distance: 39.8
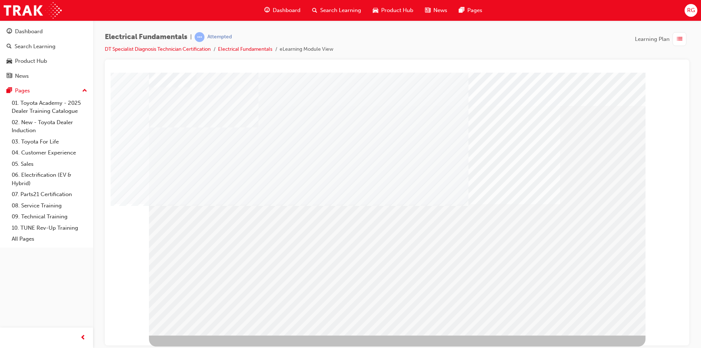
click at [179, 166] on div at bounding box center [397, 203] width 496 height 263
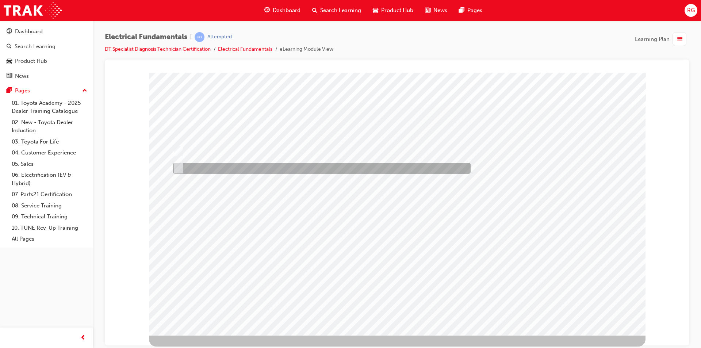
click at [177, 165] on input "False" at bounding box center [177, 168] width 8 height 8
checkbox input "true"
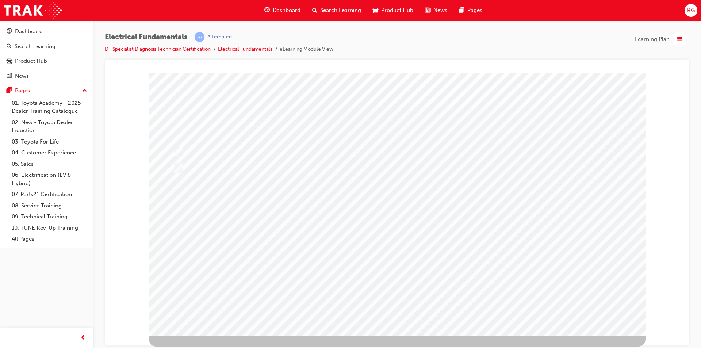
click at [173, 147] on div at bounding box center [397, 203] width 496 height 263
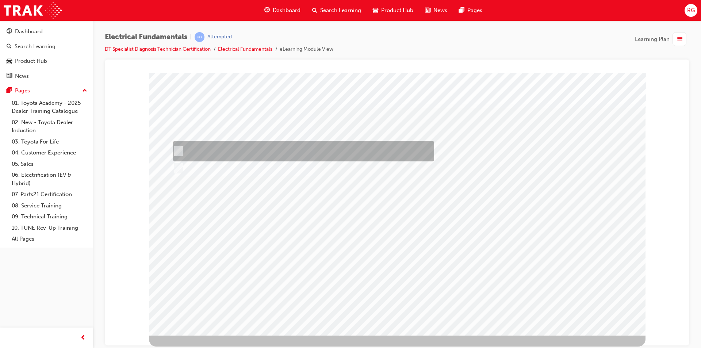
click at [180, 148] on input "True" at bounding box center [177, 151] width 8 height 8
click at [181, 150] on div at bounding box center [301, 151] width 261 height 20
checkbox input "false"
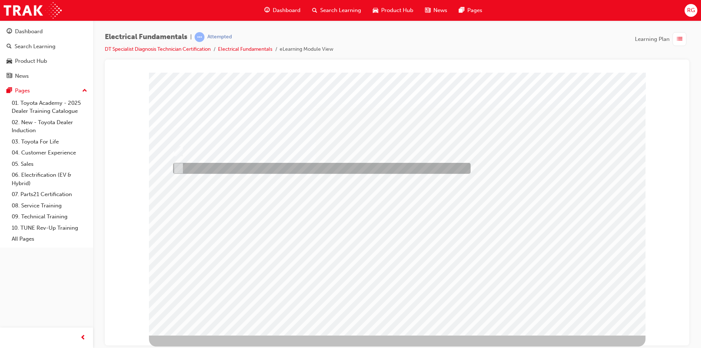
click at [182, 164] on div at bounding box center [319, 168] width 297 height 11
checkbox input "false"
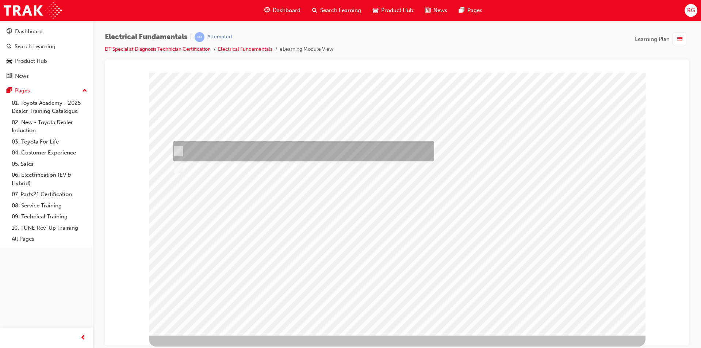
click at [182, 147] on div at bounding box center [301, 151] width 261 height 20
checkbox input "true"
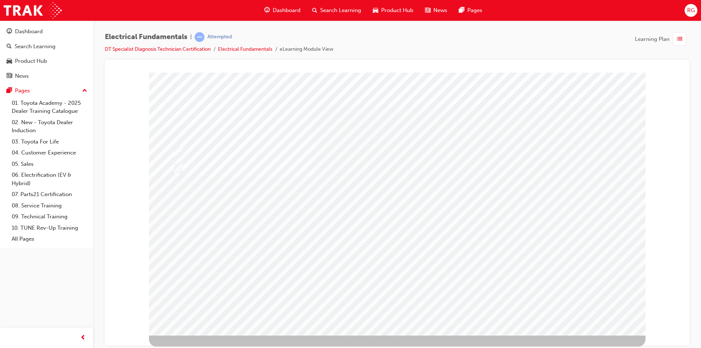
click at [421, 274] on div at bounding box center [397, 203] width 496 height 263
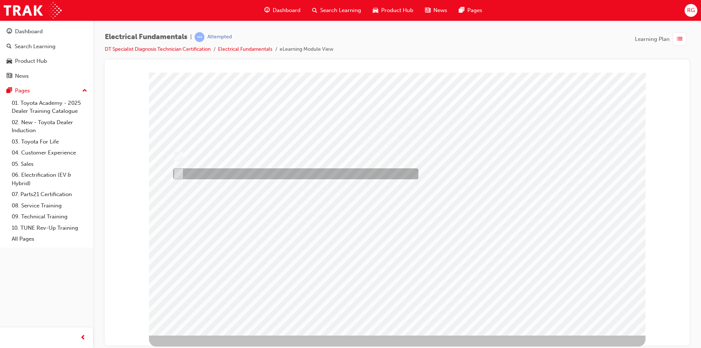
click at [207, 173] on div at bounding box center [293, 173] width 245 height 11
radio input "true"
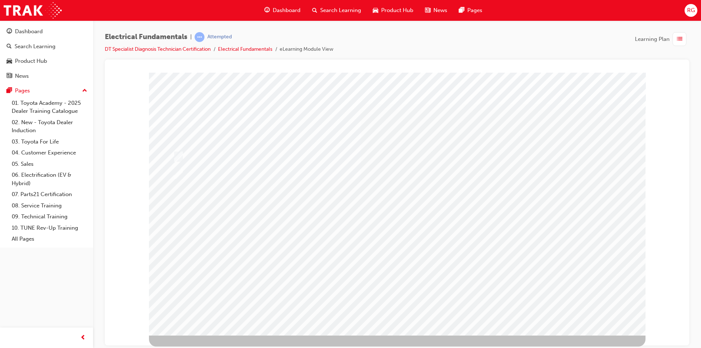
click at [394, 273] on div at bounding box center [397, 203] width 496 height 263
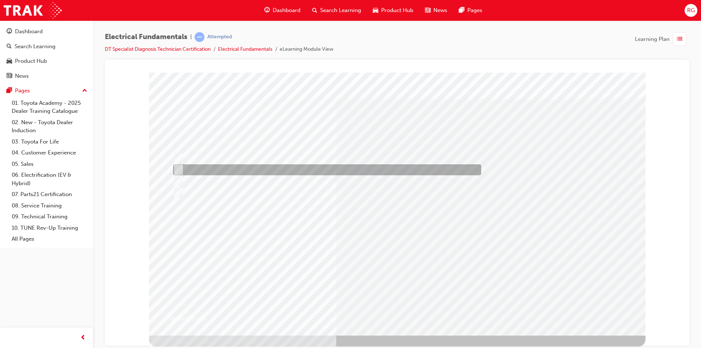
click at [356, 170] on div at bounding box center [325, 169] width 308 height 11
radio input "true"
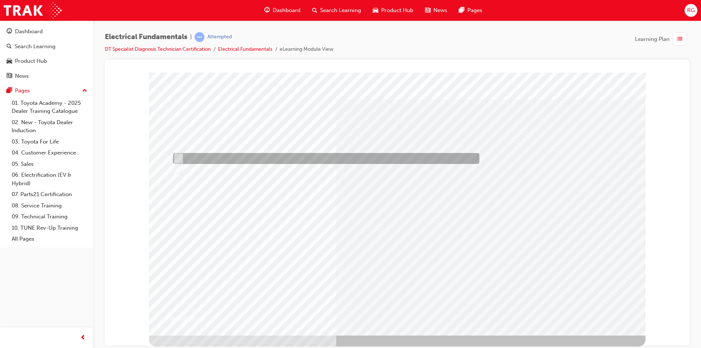
click at [262, 157] on div at bounding box center [324, 158] width 306 height 11
radio input "true"
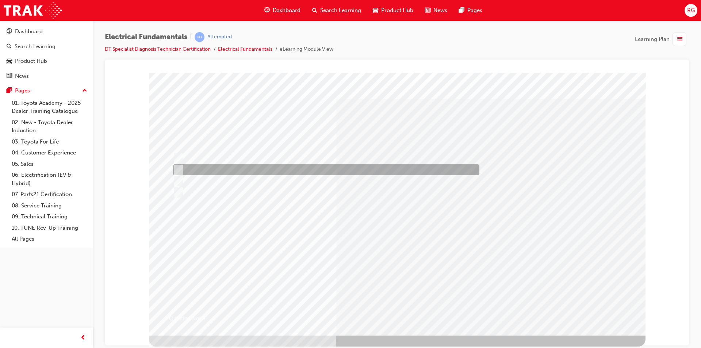
click at [294, 169] on div at bounding box center [324, 169] width 306 height 11
radio input "true"
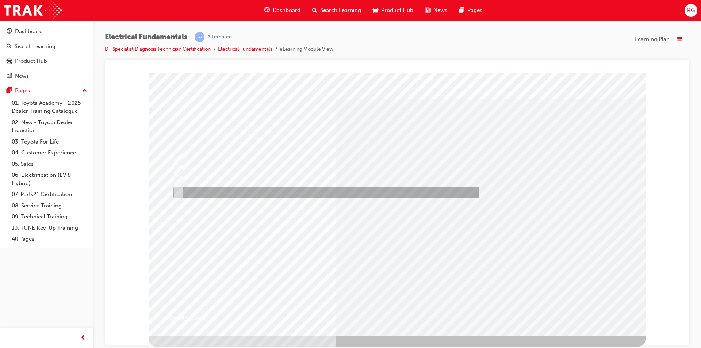
click at [241, 190] on div at bounding box center [324, 192] width 306 height 11
radio input "true"
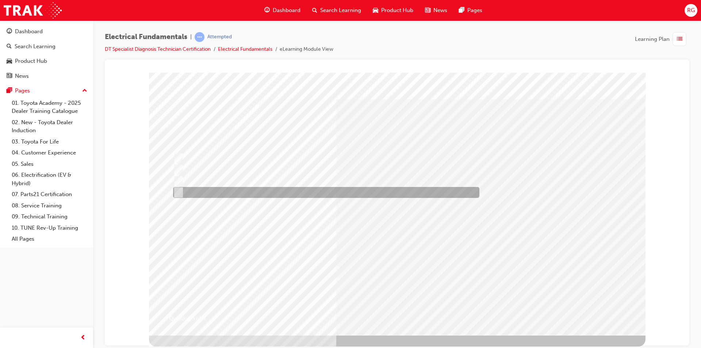
click at [263, 197] on div at bounding box center [324, 192] width 306 height 11
radio input "true"
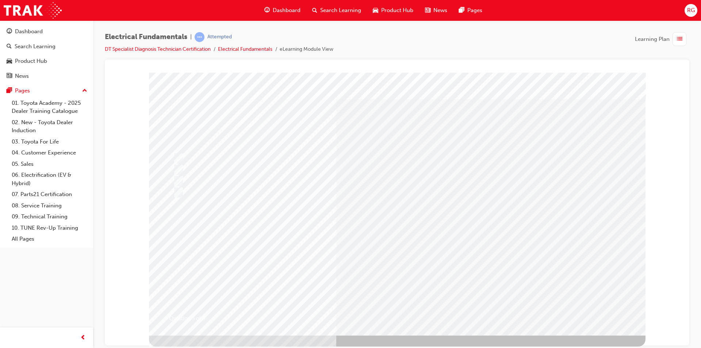
click at [181, 179] on div at bounding box center [324, 181] width 306 height 11
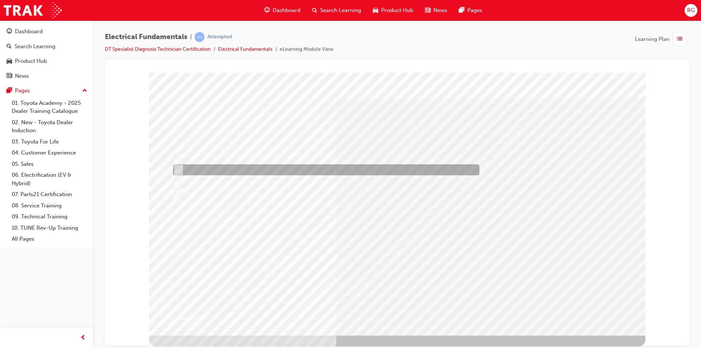
click at [224, 169] on div at bounding box center [324, 169] width 306 height 11
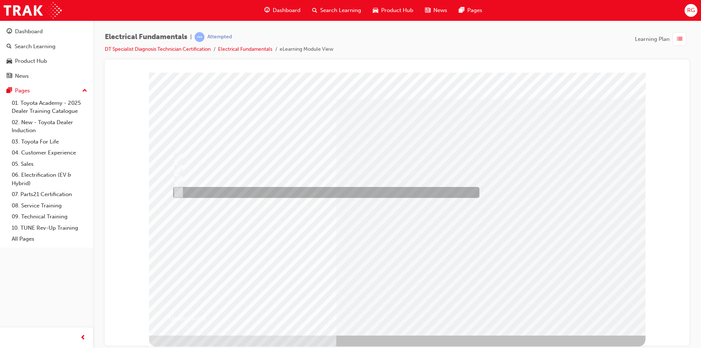
click at [228, 190] on div at bounding box center [324, 192] width 306 height 11
radio input "false"
radio input "true"
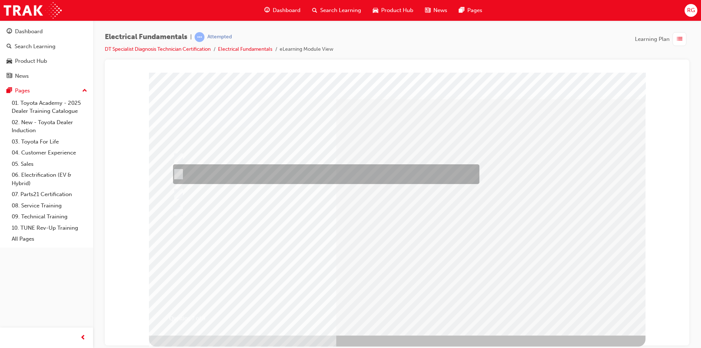
click at [335, 172] on div at bounding box center [324, 174] width 306 height 20
radio input "true"
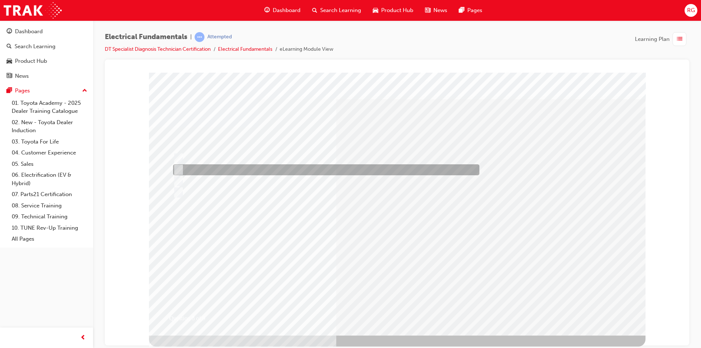
click at [258, 169] on div at bounding box center [324, 169] width 306 height 11
radio input "true"
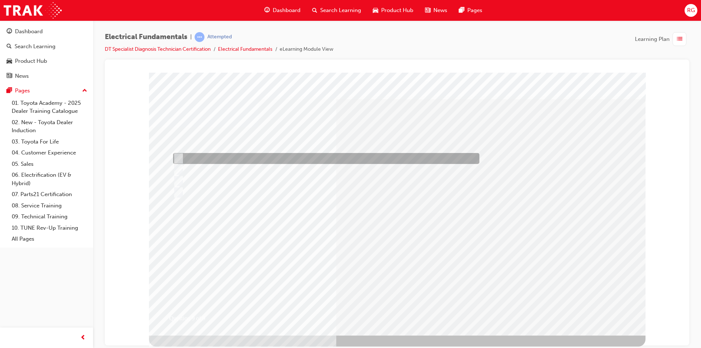
click at [225, 160] on div at bounding box center [324, 158] width 306 height 11
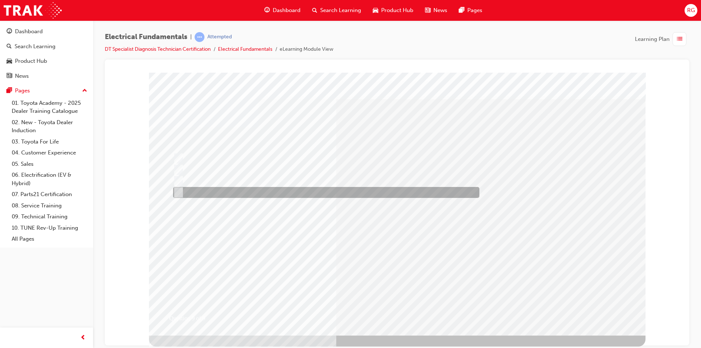
click at [226, 190] on div at bounding box center [324, 192] width 306 height 11
radio input "false"
radio input "true"
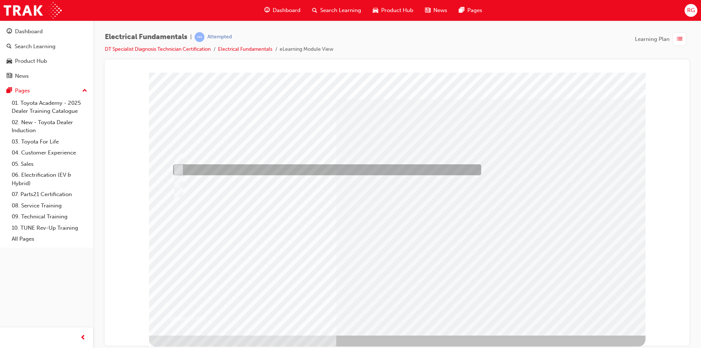
click at [261, 169] on div at bounding box center [325, 169] width 308 height 11
radio input "true"
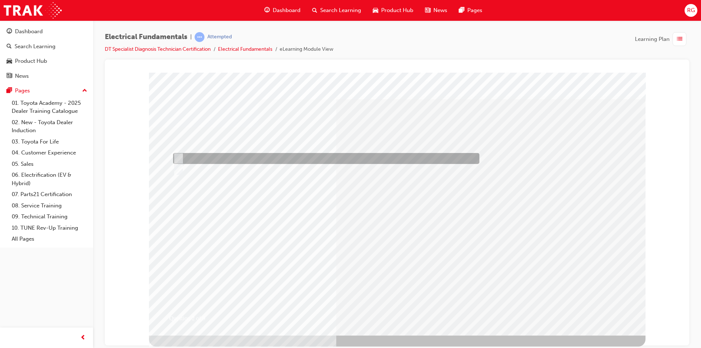
click at [208, 157] on div at bounding box center [324, 158] width 306 height 11
radio input "true"
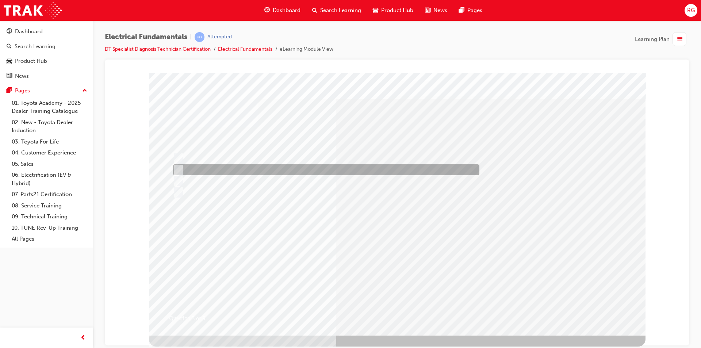
click at [248, 166] on div at bounding box center [324, 169] width 306 height 11
radio input "true"
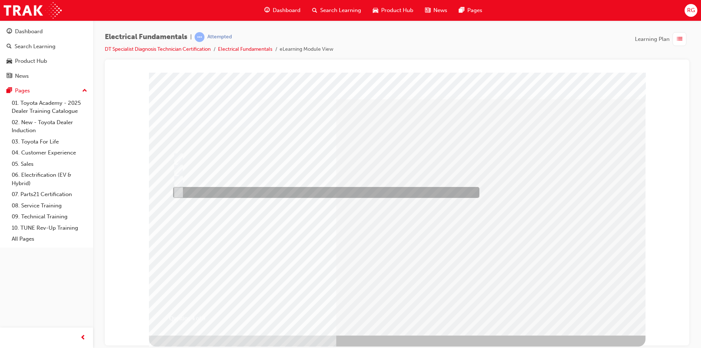
click at [270, 190] on div at bounding box center [324, 192] width 306 height 11
radio input "true"
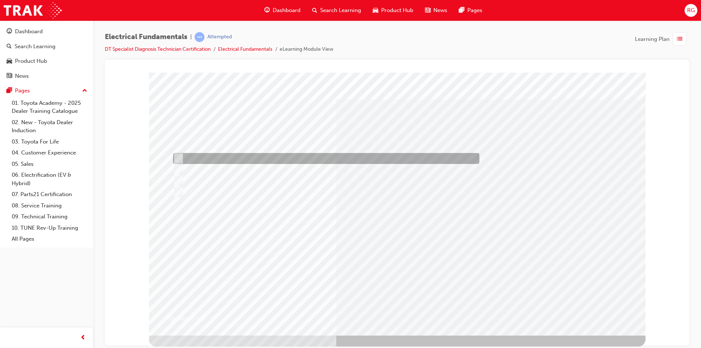
click at [332, 159] on div at bounding box center [324, 158] width 306 height 11
radio input "true"
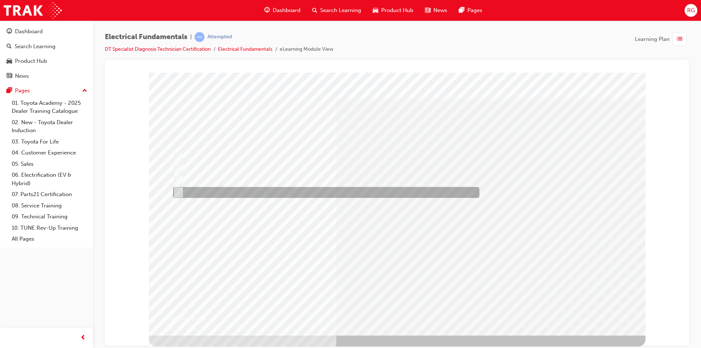
click at [255, 190] on div at bounding box center [324, 192] width 306 height 11
radio input "true"
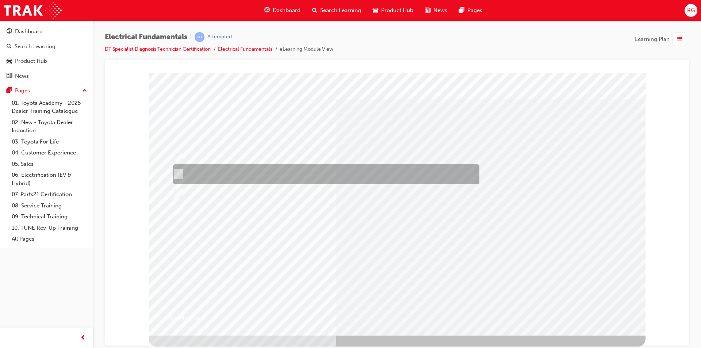
click at [319, 170] on div at bounding box center [324, 174] width 306 height 20
radio input "true"
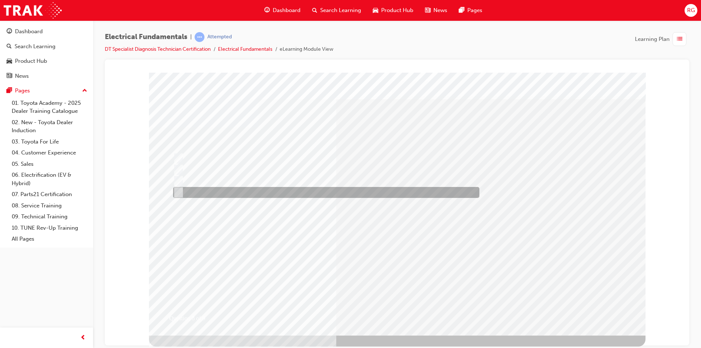
click at [265, 192] on div at bounding box center [324, 192] width 306 height 11
radio input "true"
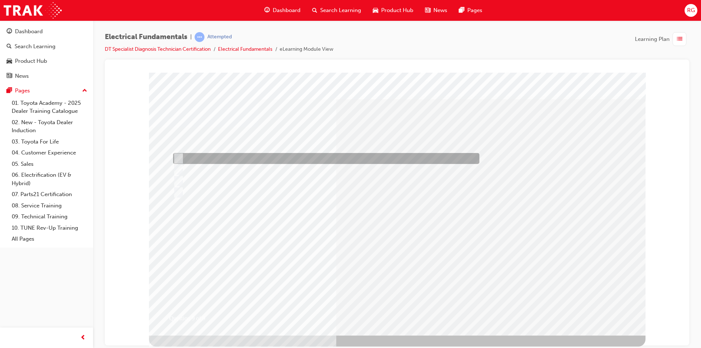
click at [261, 157] on div at bounding box center [324, 158] width 306 height 11
radio input "true"
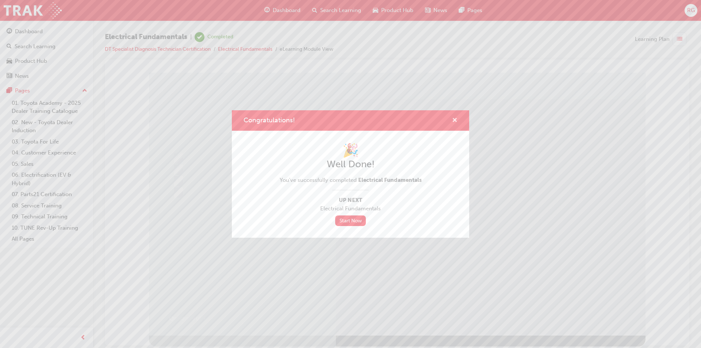
click at [456, 118] on span "cross-icon" at bounding box center [454, 121] width 5 height 7
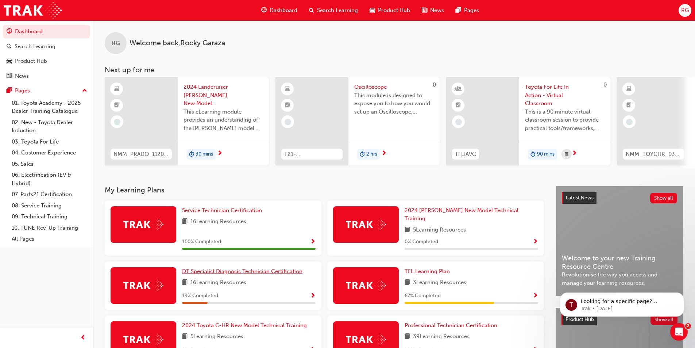
click at [262, 268] on span "DT Specialist Diagnosis Technician Certification" at bounding box center [242, 271] width 120 height 7
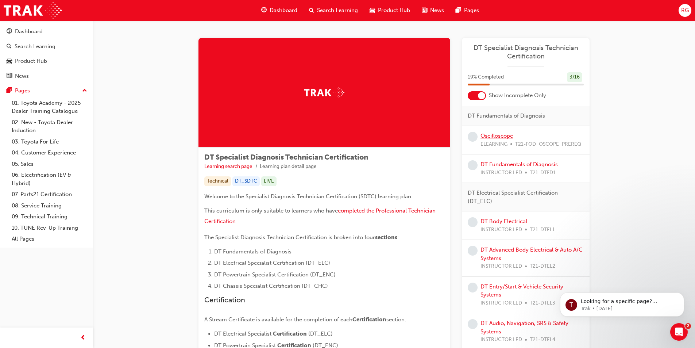
click at [494, 137] on link "Oscilloscope" at bounding box center [497, 135] width 32 height 7
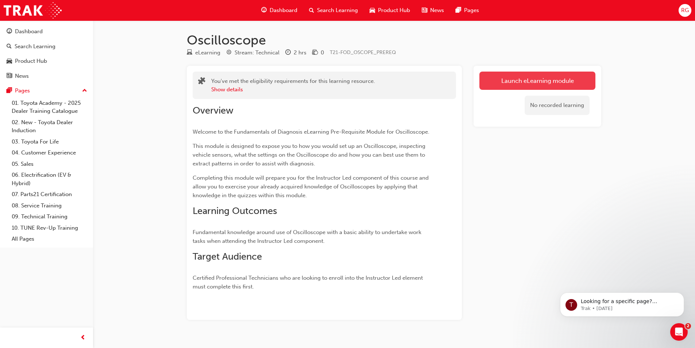
click at [501, 82] on link "Launch eLearning module" at bounding box center [538, 81] width 116 height 18
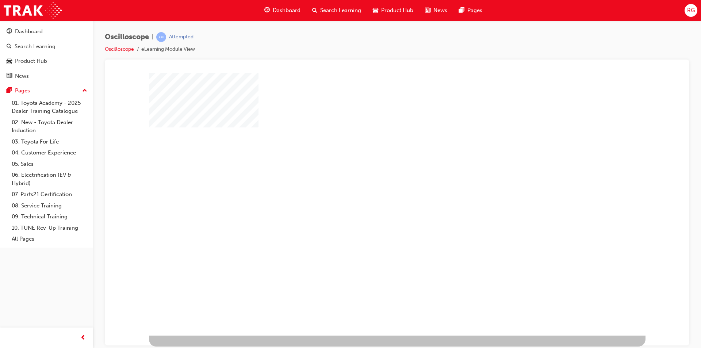
click at [376, 182] on div "play" at bounding box center [376, 182] width 0 height 0
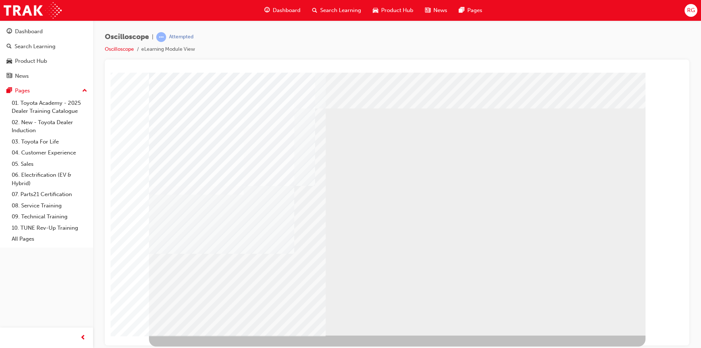
drag, startPoint x: 587, startPoint y: 333, endPoint x: 590, endPoint y: 327, distance: 7.0
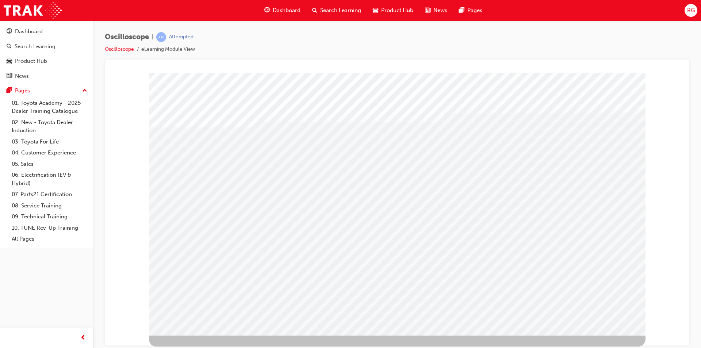
drag, startPoint x: 381, startPoint y: 201, endPoint x: 478, endPoint y: 211, distance: 97.5
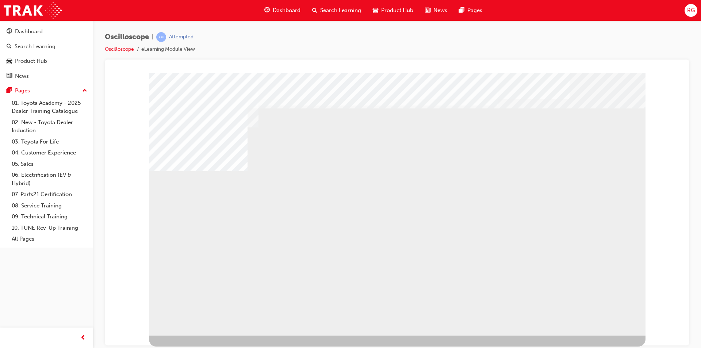
drag, startPoint x: 311, startPoint y: 215, endPoint x: 345, endPoint y: 217, distance: 33.7
drag, startPoint x: 427, startPoint y: 220, endPoint x: 489, endPoint y: 227, distance: 61.7
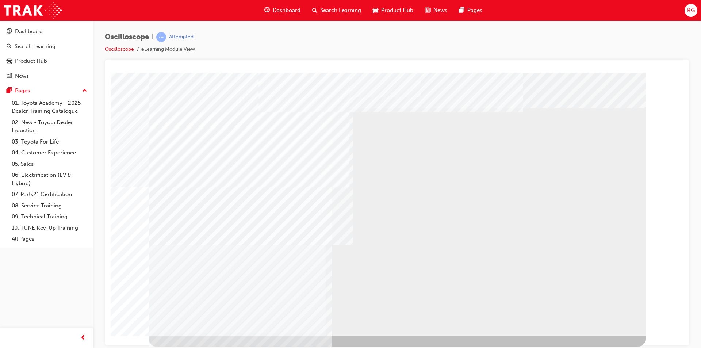
drag, startPoint x: 284, startPoint y: 181, endPoint x: 297, endPoint y: 189, distance: 15.0
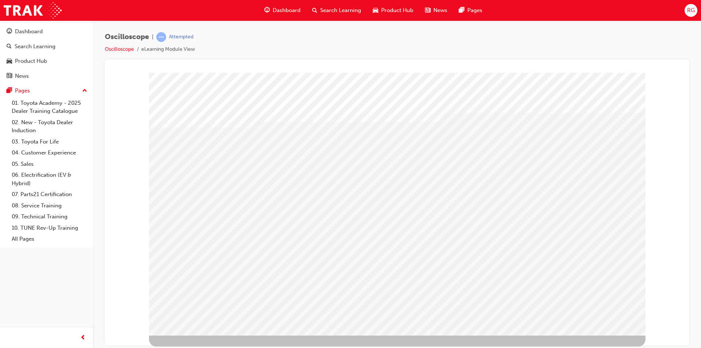
drag, startPoint x: 343, startPoint y: 208, endPoint x: 365, endPoint y: 203, distance: 22.4
drag, startPoint x: 397, startPoint y: 201, endPoint x: 409, endPoint y: 197, distance: 12.6
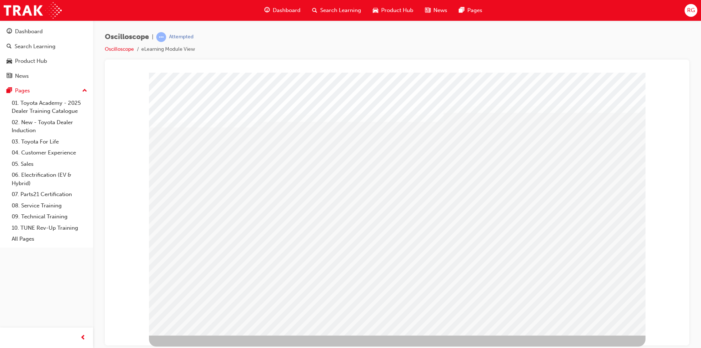
drag, startPoint x: 475, startPoint y: 201, endPoint x: 485, endPoint y: 200, distance: 10.3
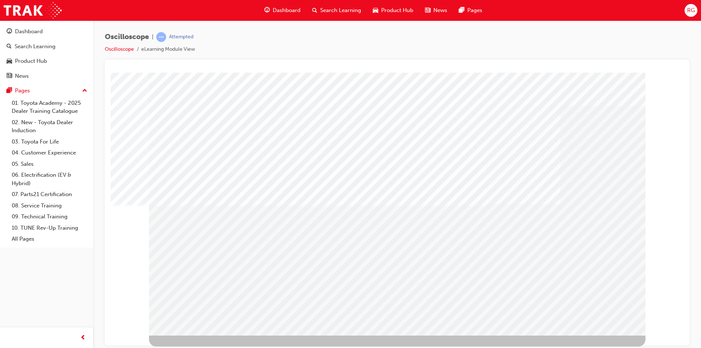
drag, startPoint x: 322, startPoint y: 184, endPoint x: 354, endPoint y: 190, distance: 32.9
drag, startPoint x: 364, startPoint y: 188, endPoint x: 399, endPoint y: 193, distance: 35.5
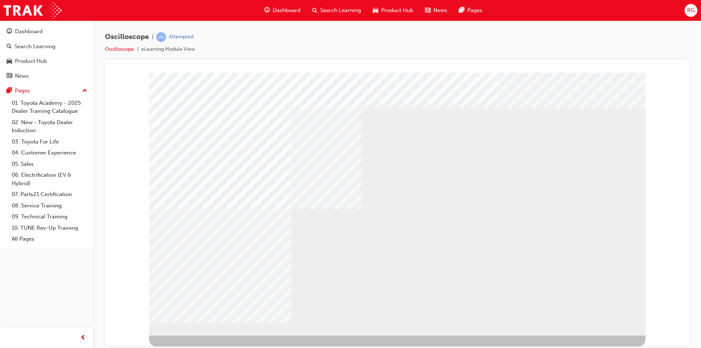
drag, startPoint x: 171, startPoint y: 271, endPoint x: 204, endPoint y: 278, distance: 34.1
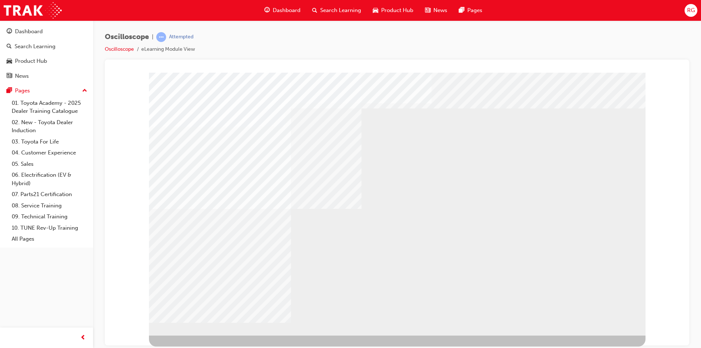
drag, startPoint x: 334, startPoint y: 283, endPoint x: 338, endPoint y: 279, distance: 5.4
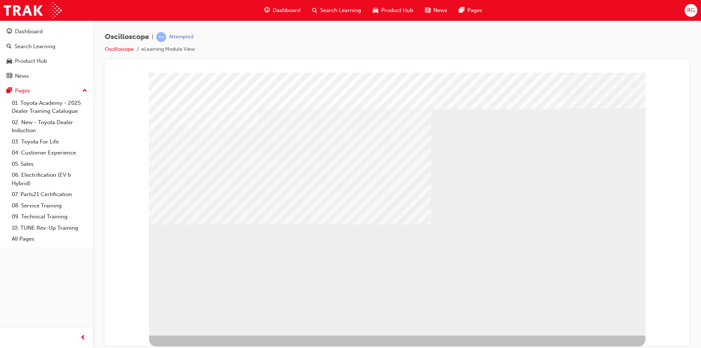
drag, startPoint x: 195, startPoint y: 263, endPoint x: 227, endPoint y: 274, distance: 34.5
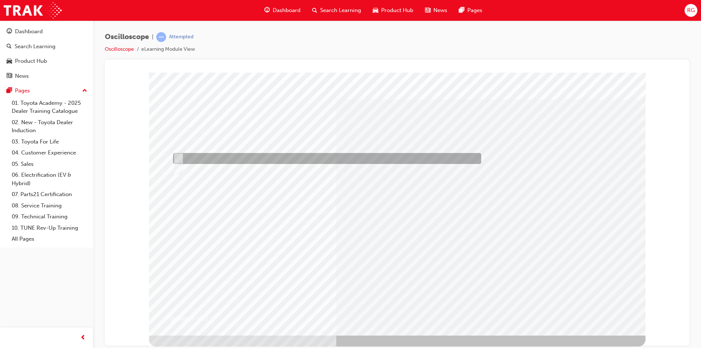
click at [207, 158] on div at bounding box center [325, 158] width 308 height 11
radio input "true"
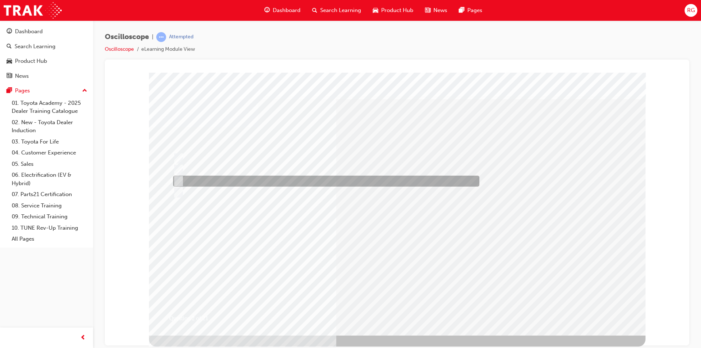
click at [248, 178] on div at bounding box center [324, 181] width 306 height 11
radio input "true"
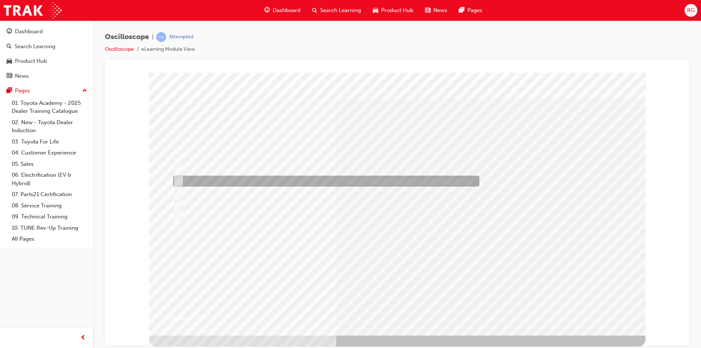
click at [237, 181] on div at bounding box center [324, 181] width 306 height 11
radio input "true"
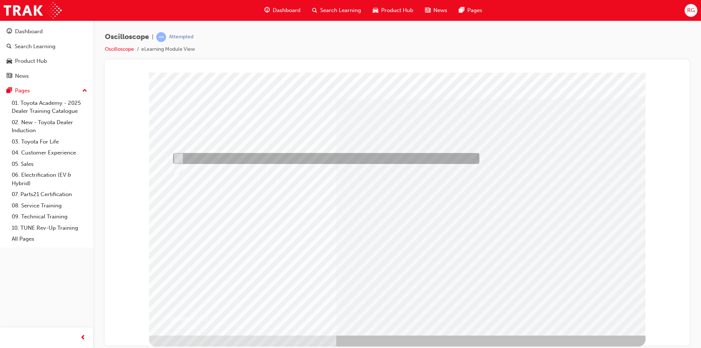
click at [232, 157] on div at bounding box center [324, 158] width 306 height 11
radio input "true"
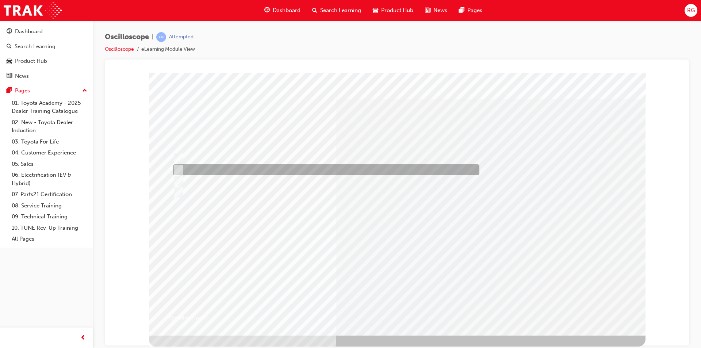
click at [367, 170] on div at bounding box center [324, 169] width 306 height 11
radio input "true"
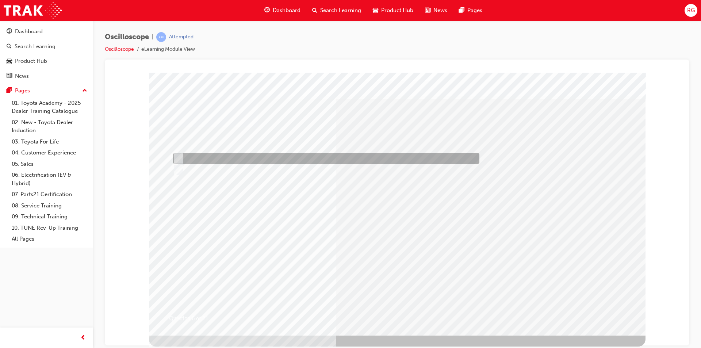
click at [216, 156] on div at bounding box center [324, 158] width 306 height 11
radio input "true"
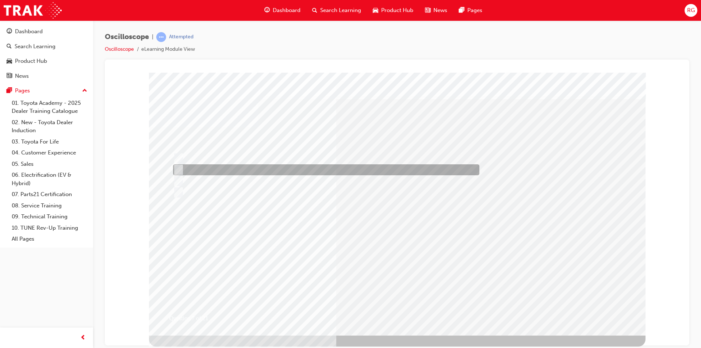
click at [261, 170] on div at bounding box center [324, 169] width 306 height 11
radio input "true"
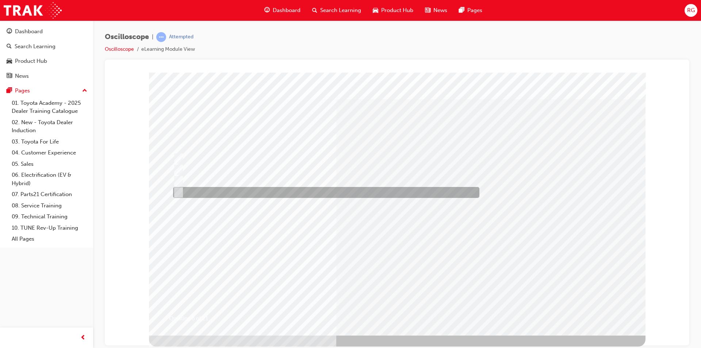
click at [287, 193] on div at bounding box center [324, 192] width 306 height 11
radio input "true"
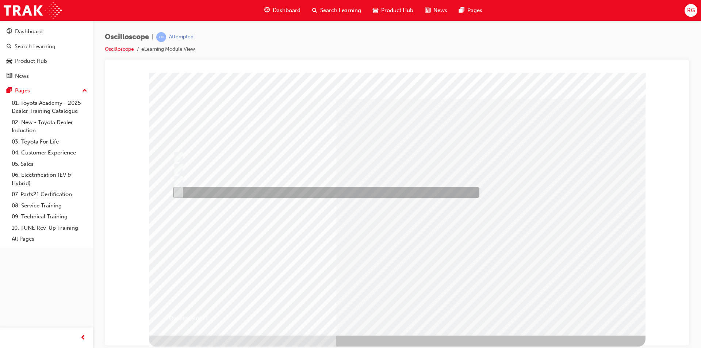
click at [265, 191] on div at bounding box center [324, 192] width 306 height 11
radio input "true"
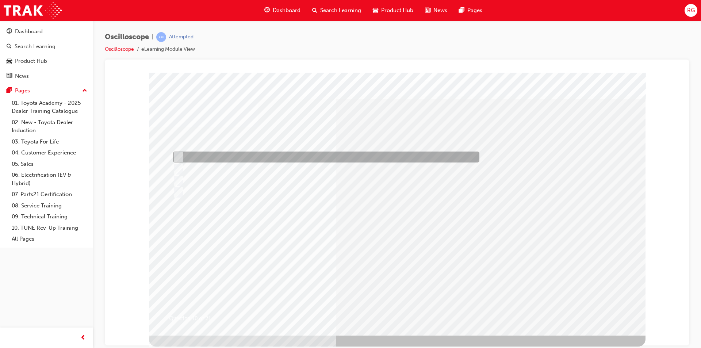
click at [248, 158] on div at bounding box center [324, 156] width 306 height 11
radio input "true"
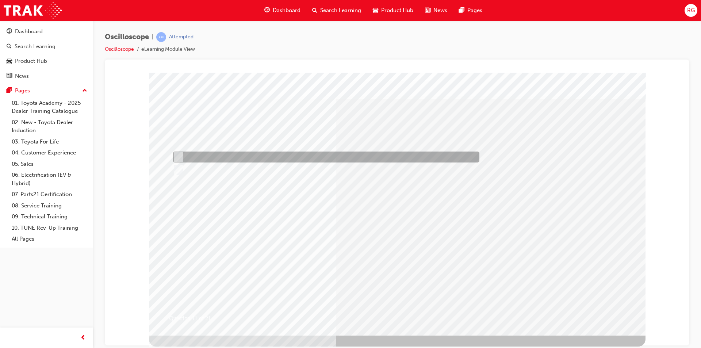
click at [249, 153] on div at bounding box center [324, 156] width 306 height 11
radio input "true"
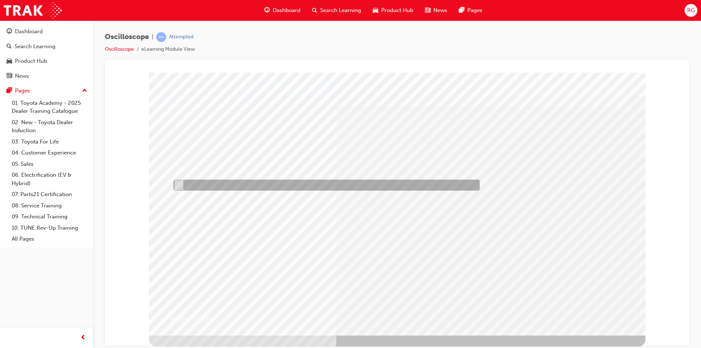
click at [266, 185] on div at bounding box center [325, 185] width 306 height 11
radio input "true"
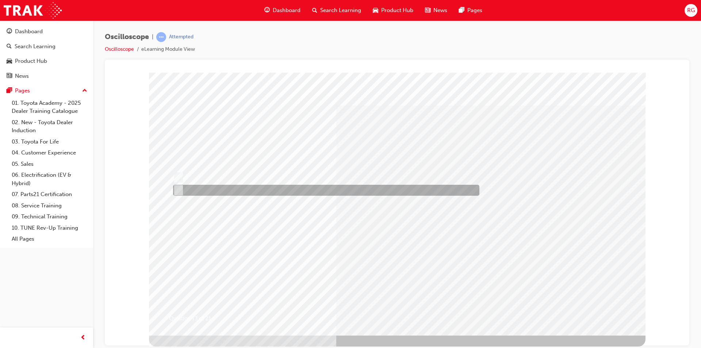
click at [263, 188] on div at bounding box center [324, 190] width 306 height 11
radio input "true"
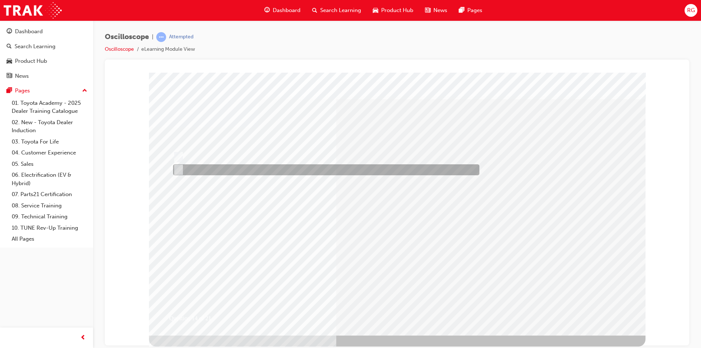
click at [266, 168] on div at bounding box center [324, 169] width 306 height 11
radio input "true"
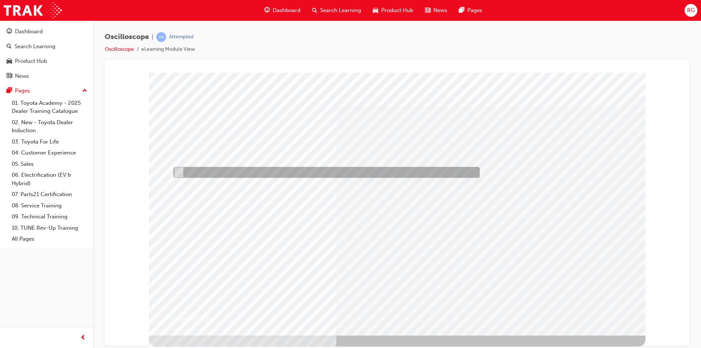
click at [242, 172] on div at bounding box center [325, 172] width 306 height 11
radio input "true"
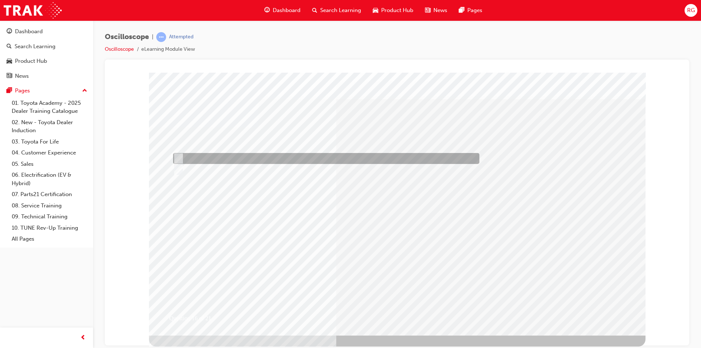
click at [224, 157] on div at bounding box center [324, 158] width 306 height 11
radio input "true"
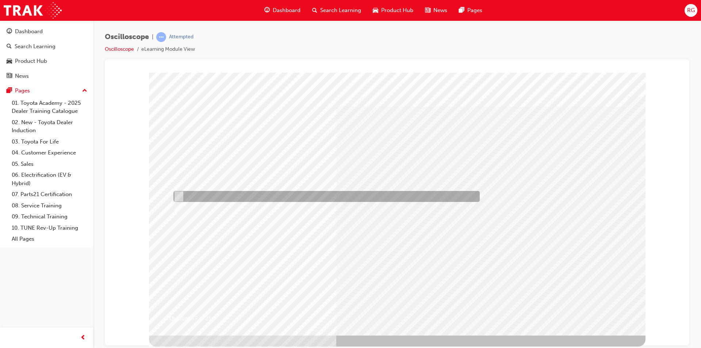
click at [248, 193] on div at bounding box center [325, 196] width 306 height 11
radio input "true"
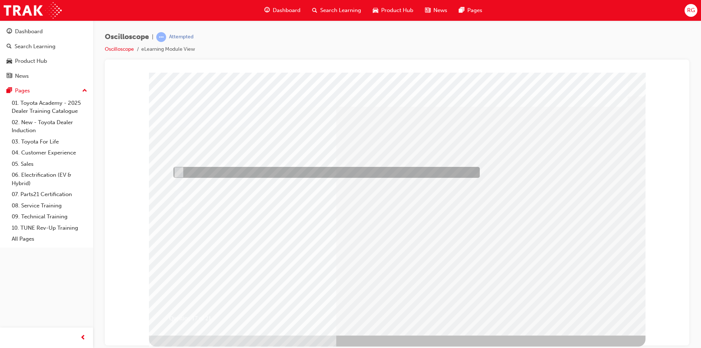
click at [263, 169] on div at bounding box center [325, 172] width 306 height 11
radio input "true"
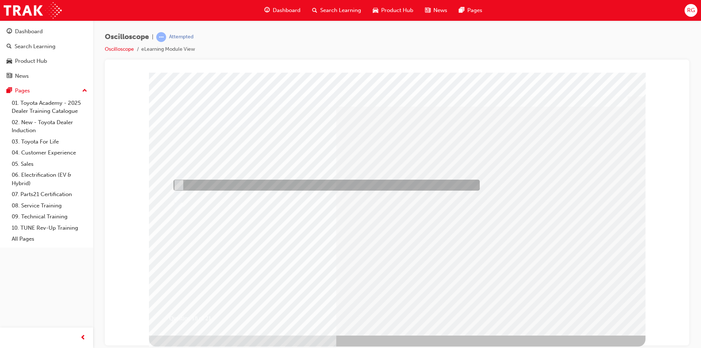
click at [261, 184] on div at bounding box center [325, 185] width 306 height 11
radio input "true"
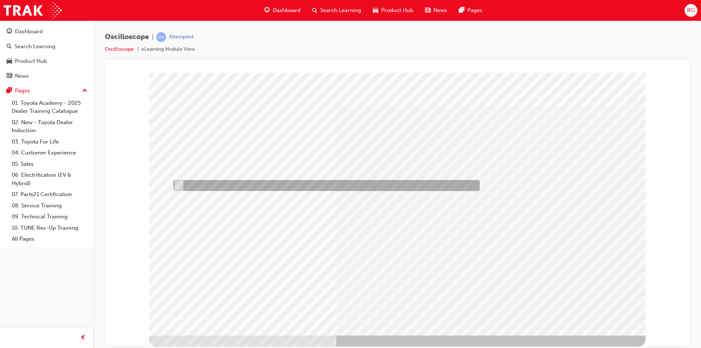
click at [260, 183] on div at bounding box center [325, 185] width 306 height 11
radio input "true"
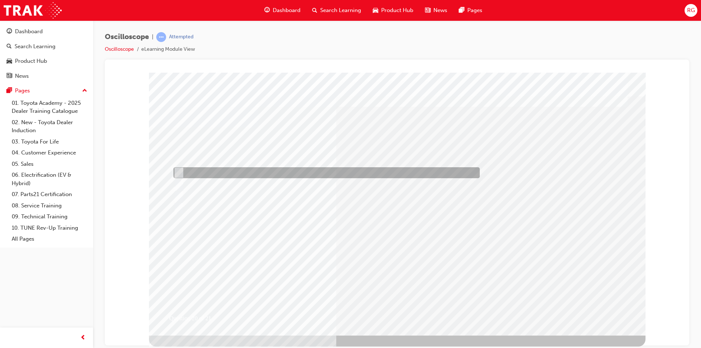
click at [263, 173] on div at bounding box center [325, 172] width 306 height 11
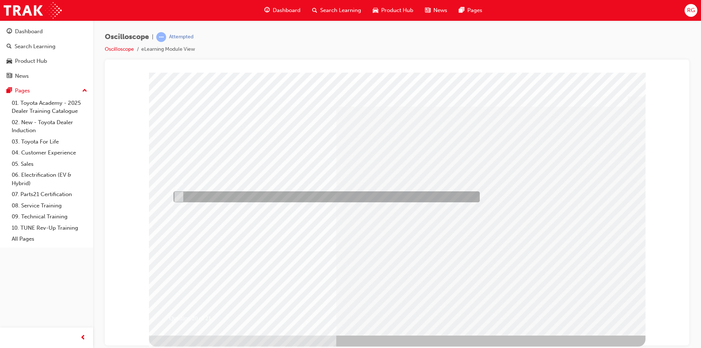
click at [278, 196] on div at bounding box center [325, 196] width 306 height 11
radio input "false"
radio input "true"
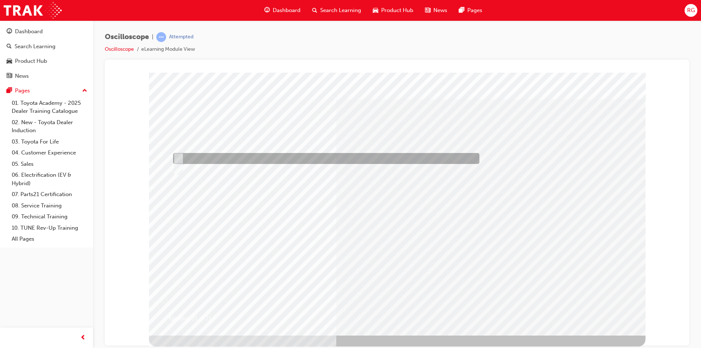
click at [202, 157] on div at bounding box center [324, 158] width 306 height 11
radio input "true"
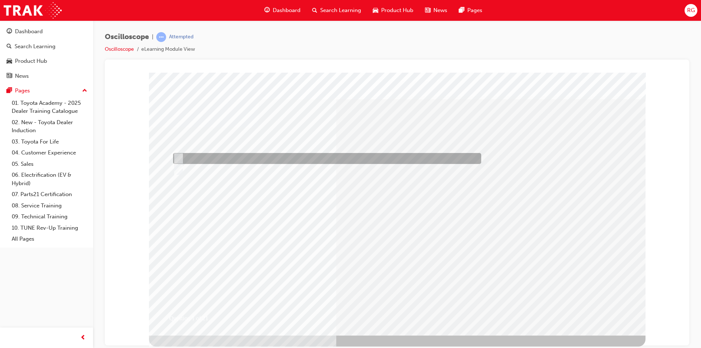
click at [223, 156] on div at bounding box center [325, 158] width 308 height 11
radio input "true"
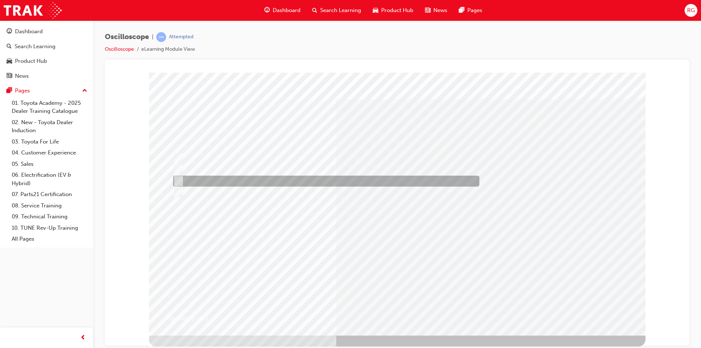
click at [290, 180] on div at bounding box center [324, 181] width 306 height 11
radio input "true"
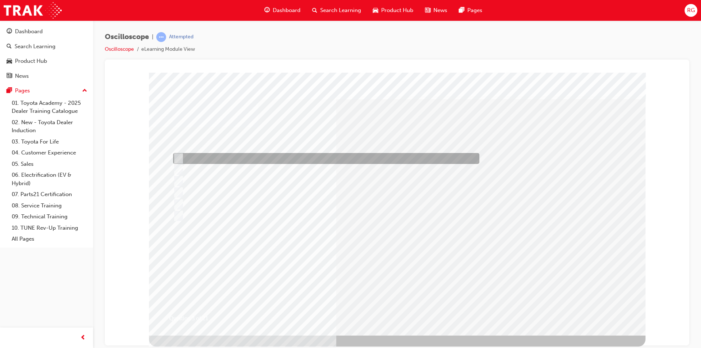
click at [237, 159] on div at bounding box center [324, 158] width 306 height 11
radio input "true"
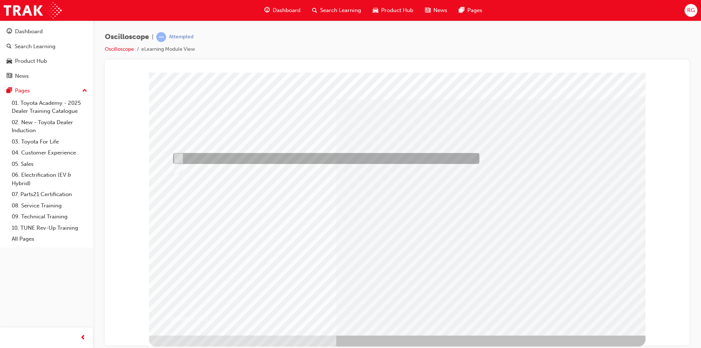
click at [209, 157] on div at bounding box center [324, 158] width 306 height 11
radio input "true"
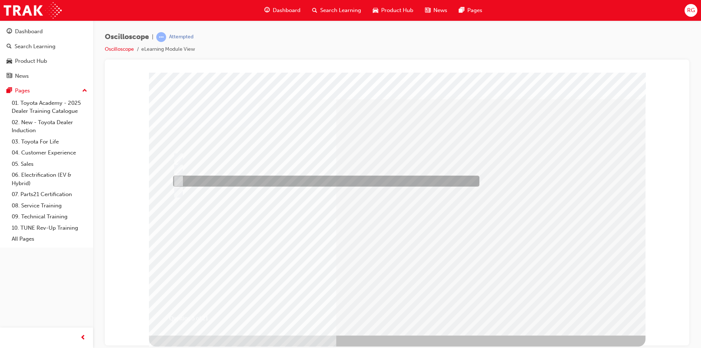
click at [284, 181] on div at bounding box center [324, 181] width 306 height 11
radio input "true"
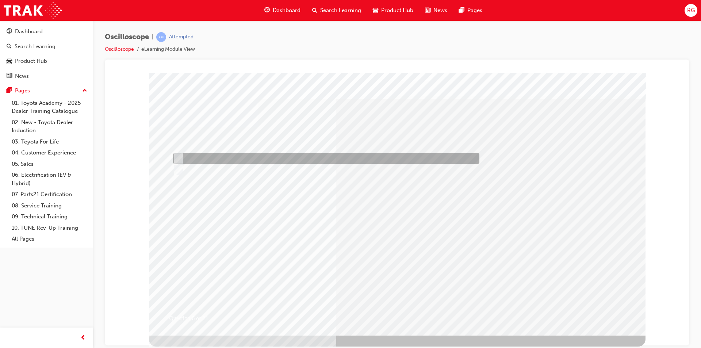
drag, startPoint x: 208, startPoint y: 155, endPoint x: 235, endPoint y: 169, distance: 30.2
click at [208, 155] on div at bounding box center [324, 158] width 306 height 11
radio input "true"
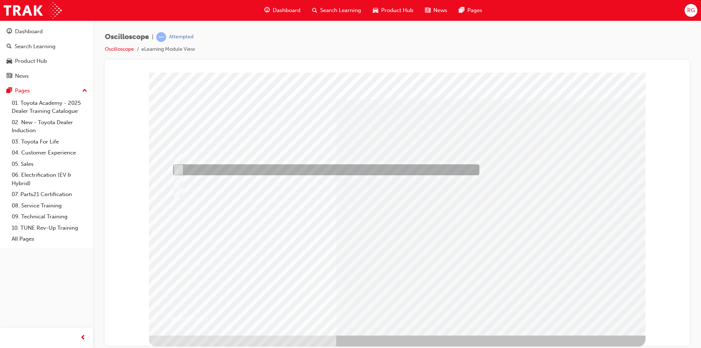
click at [248, 171] on div at bounding box center [324, 169] width 306 height 11
radio input "true"
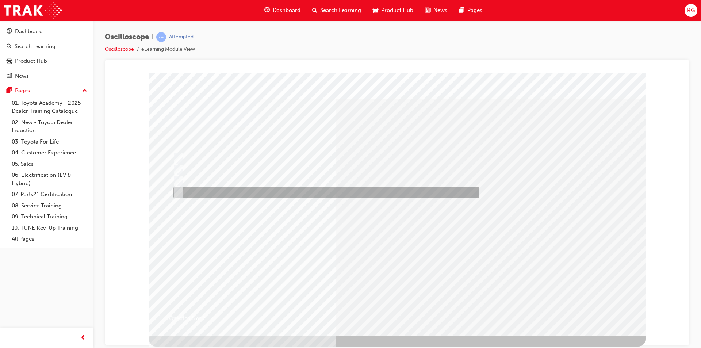
click at [265, 189] on div at bounding box center [324, 192] width 306 height 11
radio input "true"
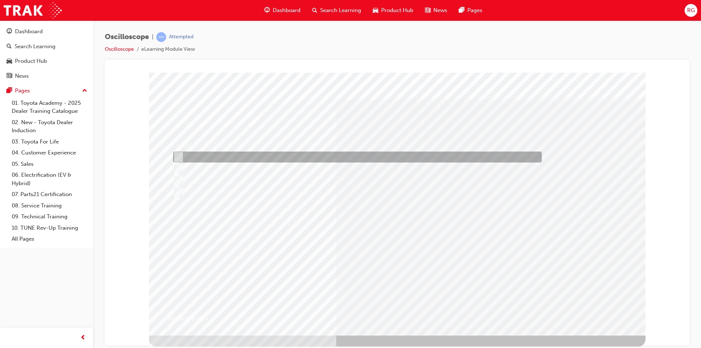
click at [276, 158] on div at bounding box center [355, 156] width 369 height 11
radio input "true"
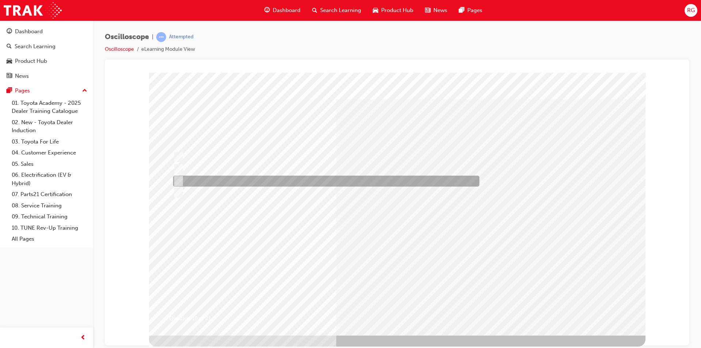
click at [242, 181] on div at bounding box center [324, 181] width 306 height 11
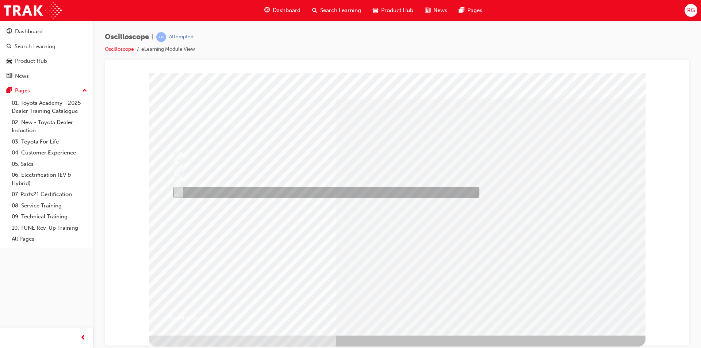
click at [306, 192] on div at bounding box center [324, 192] width 306 height 11
radio input "false"
radio input "true"
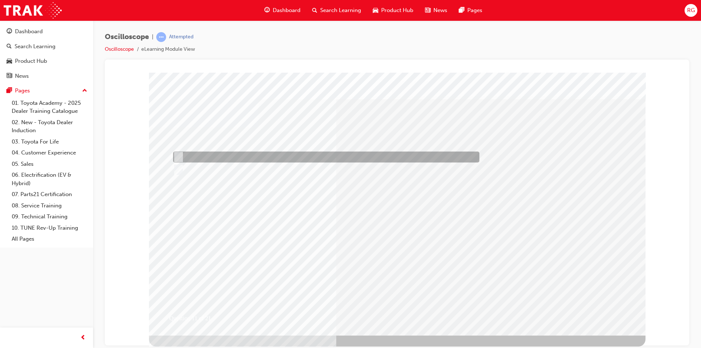
click at [250, 155] on div at bounding box center [324, 156] width 306 height 11
radio input "true"
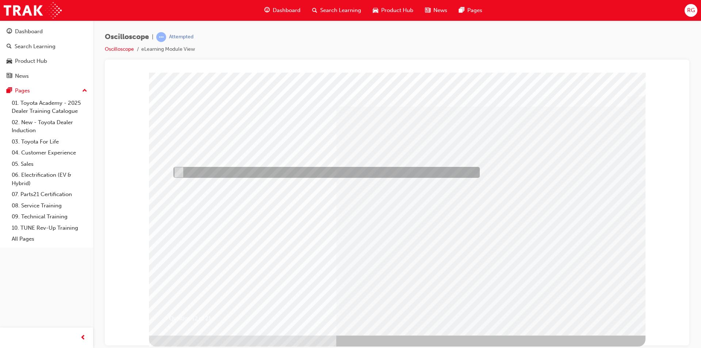
click at [252, 172] on div at bounding box center [325, 172] width 306 height 11
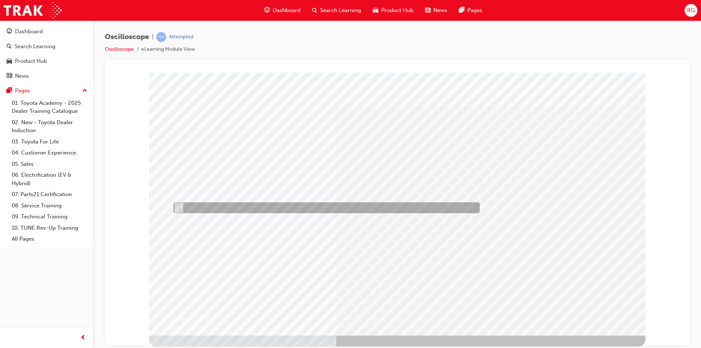
click at [266, 205] on div at bounding box center [325, 207] width 306 height 11
radio input "false"
radio input "true"
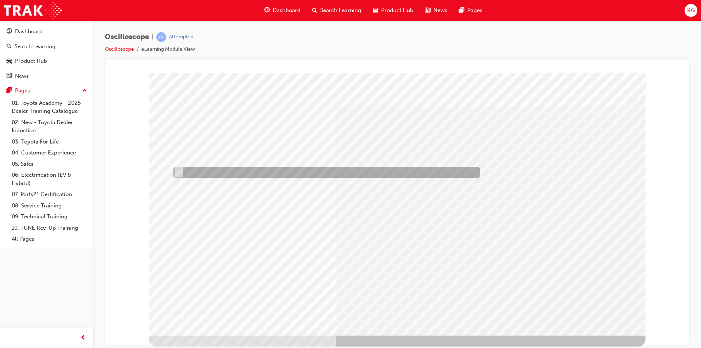
click at [270, 172] on div at bounding box center [325, 172] width 306 height 11
radio input "true"
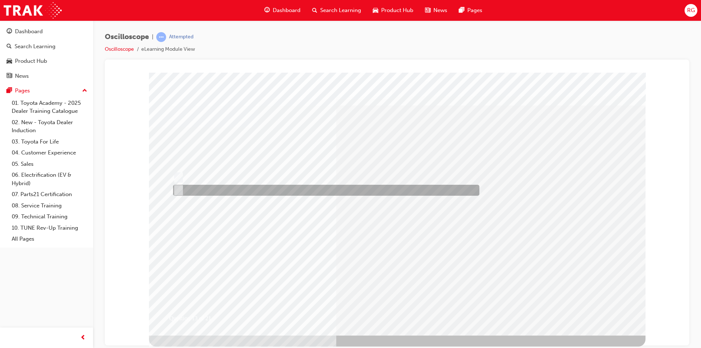
click at [237, 190] on div at bounding box center [324, 190] width 306 height 11
radio input "true"
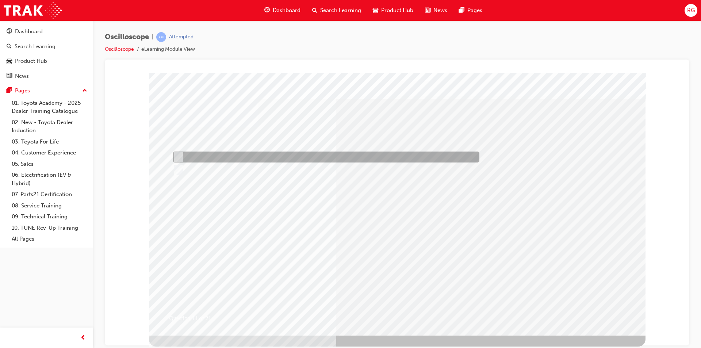
click at [241, 153] on div at bounding box center [324, 156] width 306 height 11
radio input "true"
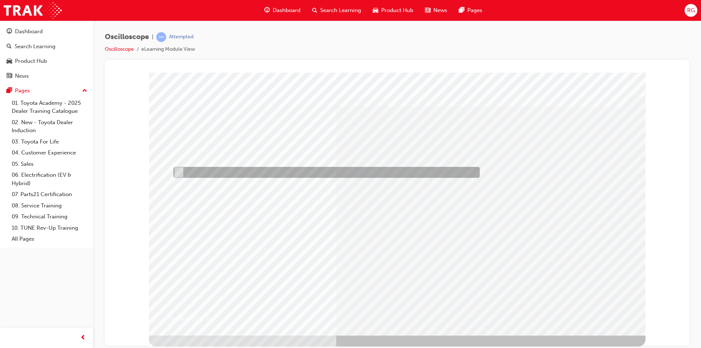
click at [268, 173] on div at bounding box center [325, 172] width 306 height 11
radio input "true"
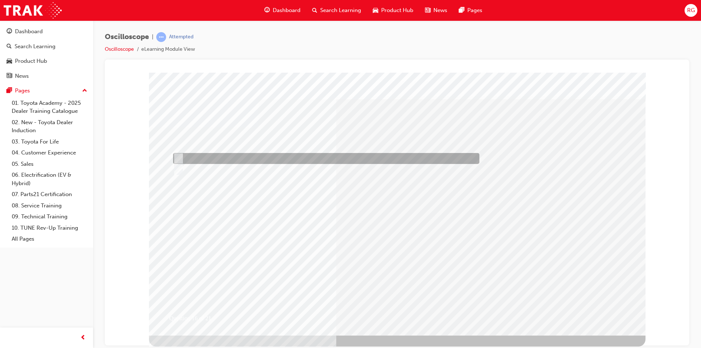
click at [243, 161] on div at bounding box center [324, 158] width 306 height 11
radio input "true"
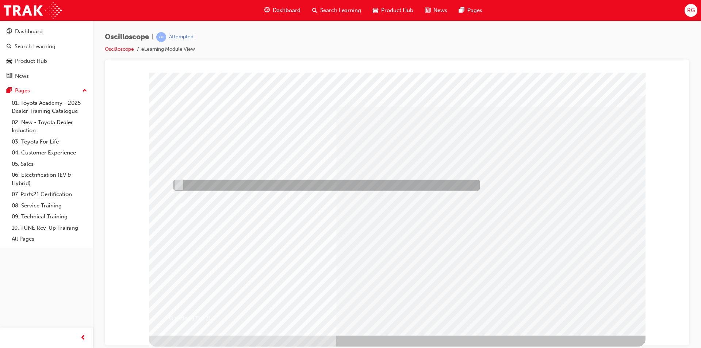
click at [257, 185] on div at bounding box center [325, 185] width 306 height 11
radio input "true"
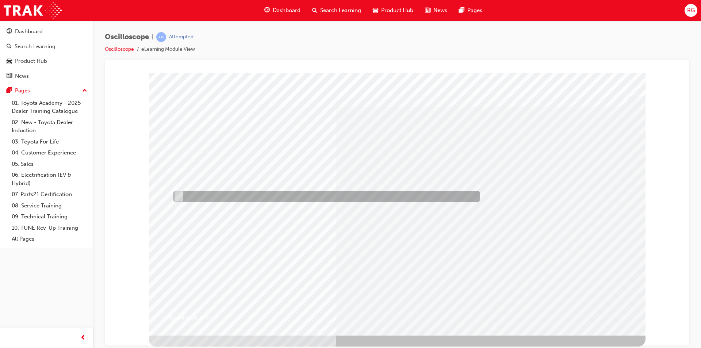
click at [230, 193] on div at bounding box center [325, 196] width 306 height 11
radio input "true"
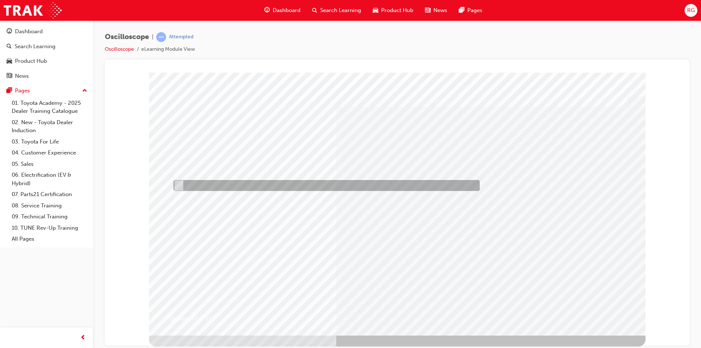
click at [248, 183] on div at bounding box center [325, 185] width 306 height 11
radio input "true"
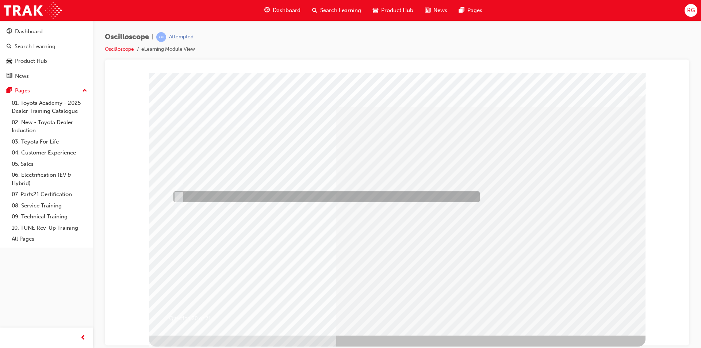
click at [280, 195] on div at bounding box center [325, 196] width 306 height 11
radio input "true"
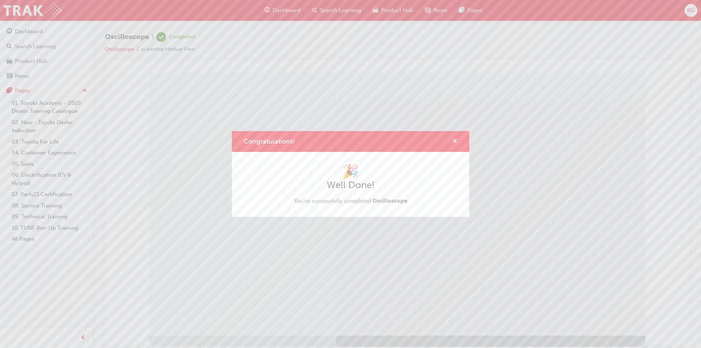
click at [453, 142] on span "cross-icon" at bounding box center [454, 141] width 5 height 7
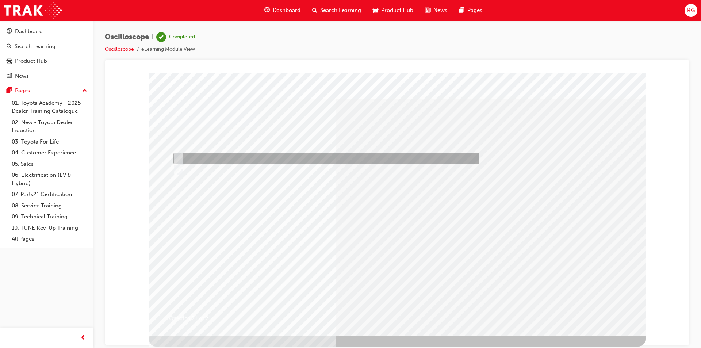
click at [234, 161] on div at bounding box center [324, 158] width 306 height 11
radio input "true"
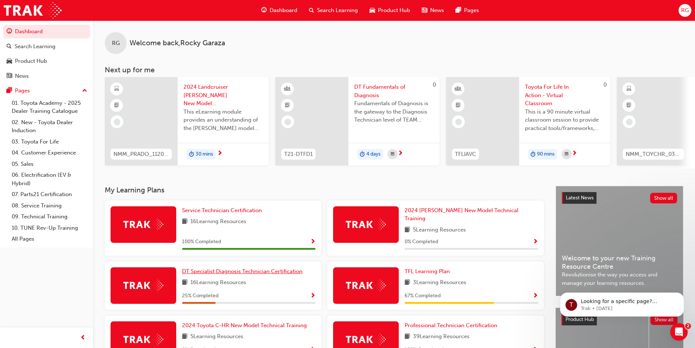
click at [254, 237] on div "100 % Completed" at bounding box center [249, 241] width 134 height 9
click at [239, 268] on span "DT Specialist Diagnosis Technician Certification" at bounding box center [242, 271] width 120 height 7
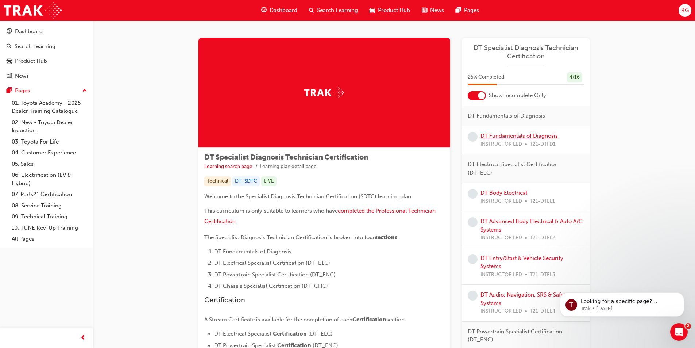
click at [525, 135] on link "DT Fundamentals of Diagnosis" at bounding box center [519, 135] width 77 height 7
click at [514, 193] on link "DT Body Electrical" at bounding box center [504, 192] width 47 height 7
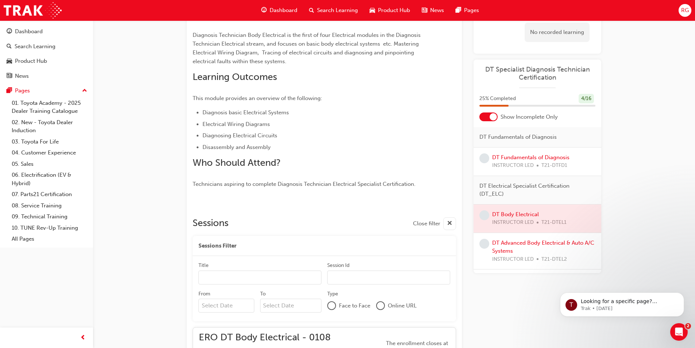
scroll to position [128, 0]
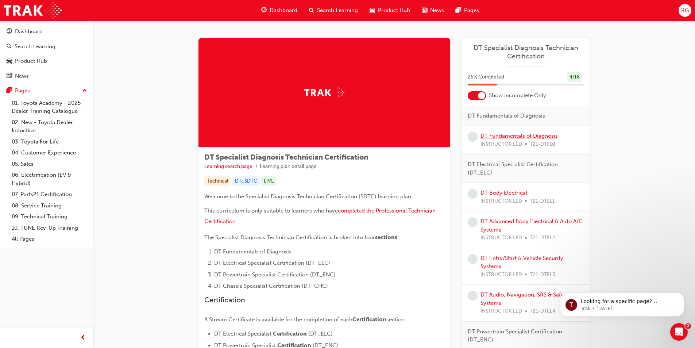
click at [540, 135] on link "DT Fundamentals of Diagnosis" at bounding box center [519, 135] width 77 height 7
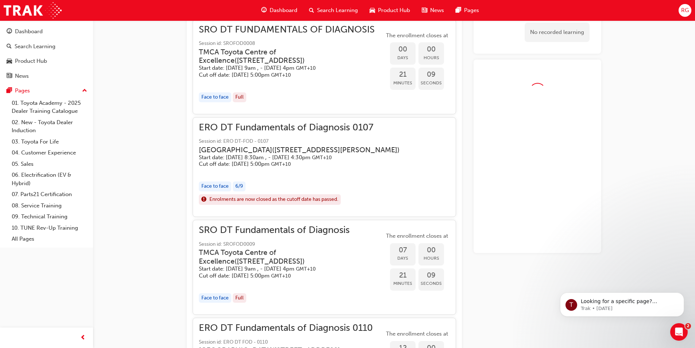
scroll to position [560, 0]
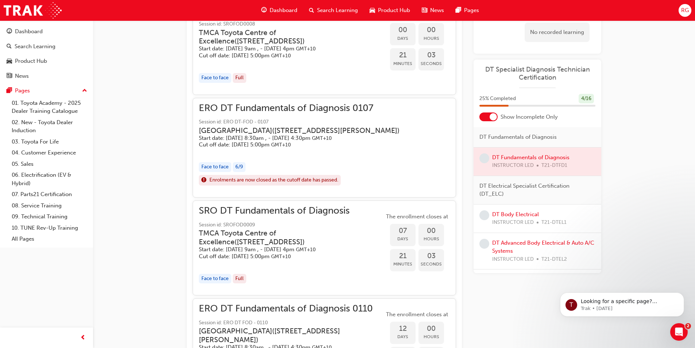
click at [539, 157] on div at bounding box center [538, 161] width 128 height 28
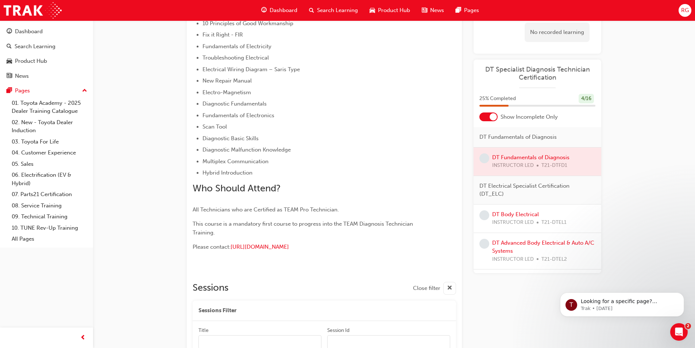
scroll to position [159, 0]
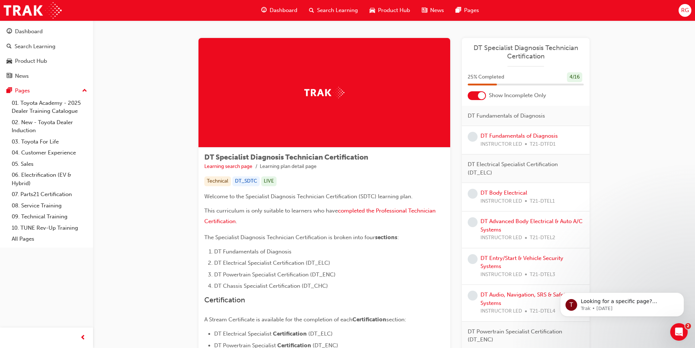
click at [478, 95] on div at bounding box center [481, 95] width 7 height 7
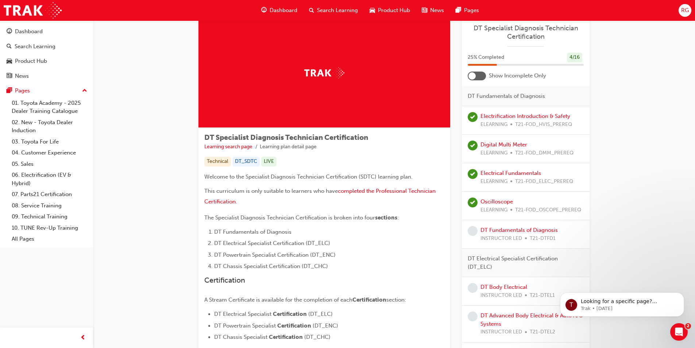
scroll to position [36, 0]
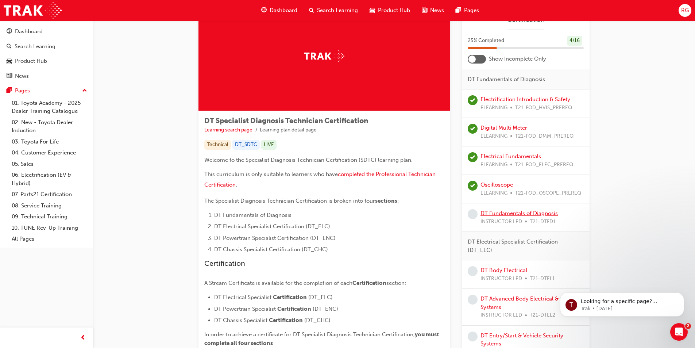
click at [510, 214] on link "DT Fundamentals of Diagnosis" at bounding box center [519, 213] width 77 height 7
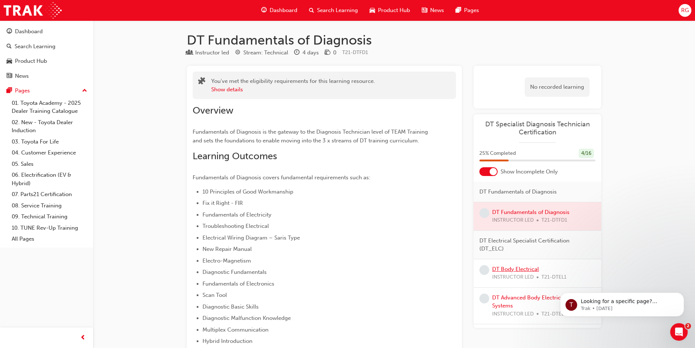
click at [522, 267] on link "DT Body Electrical" at bounding box center [515, 269] width 47 height 7
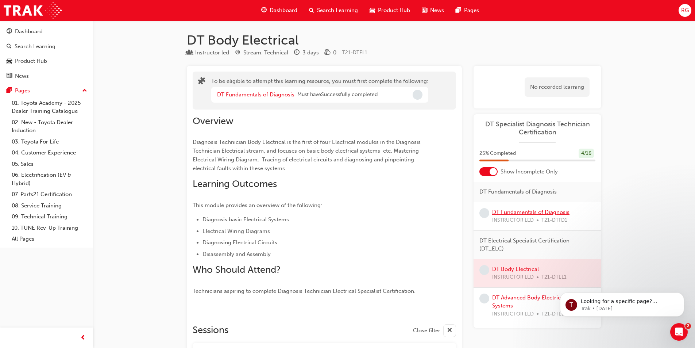
click at [512, 212] on link "DT Fundamentals of Diagnosis" at bounding box center [530, 212] width 77 height 7
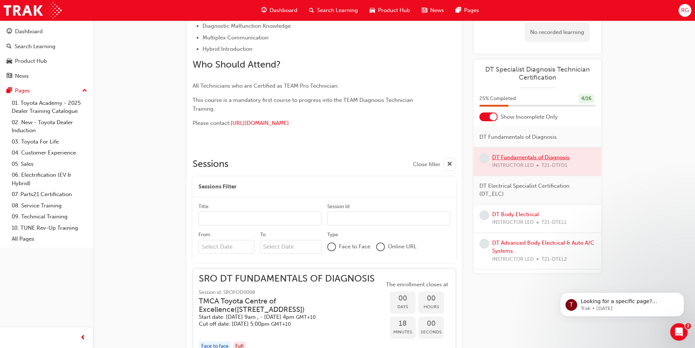
scroll to position [328, 0]
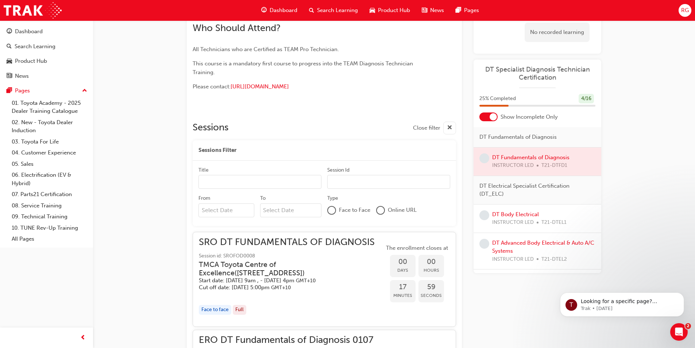
click at [240, 180] on input "Title" at bounding box center [260, 182] width 123 height 14
click at [239, 180] on input "Title" at bounding box center [260, 182] width 123 height 14
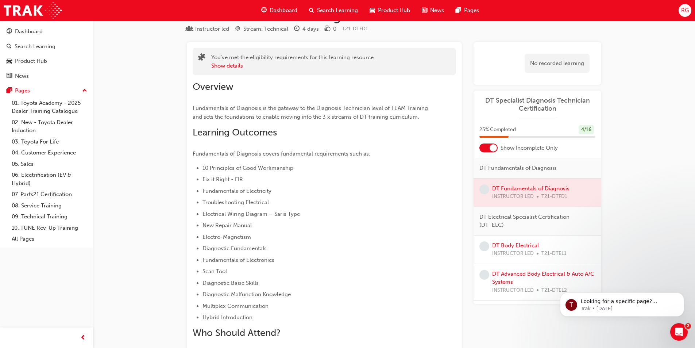
scroll to position [0, 0]
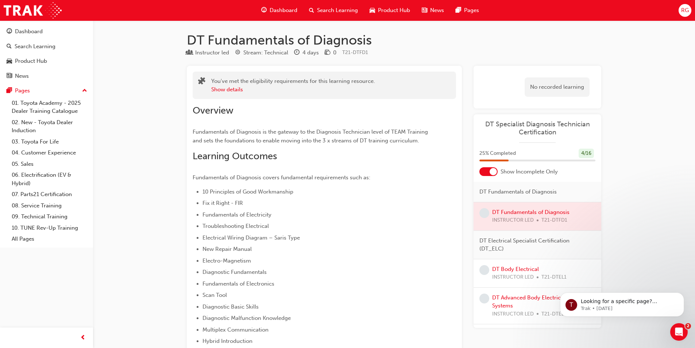
click at [273, 13] on span "Dashboard" at bounding box center [284, 10] width 28 height 8
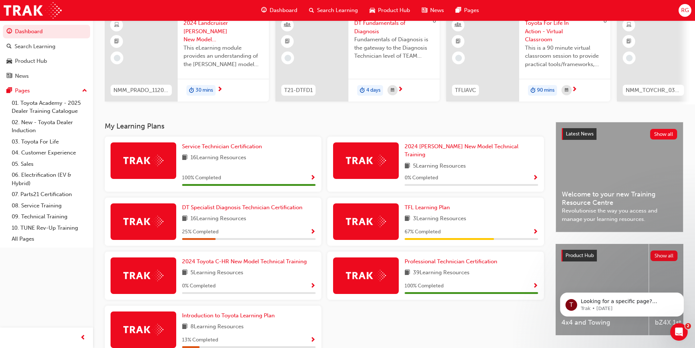
scroll to position [73, 0]
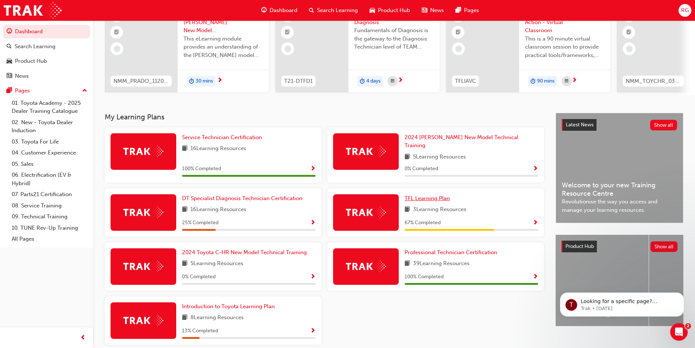
click at [429, 196] on span "TFL Learning Plan" at bounding box center [427, 198] width 45 height 7
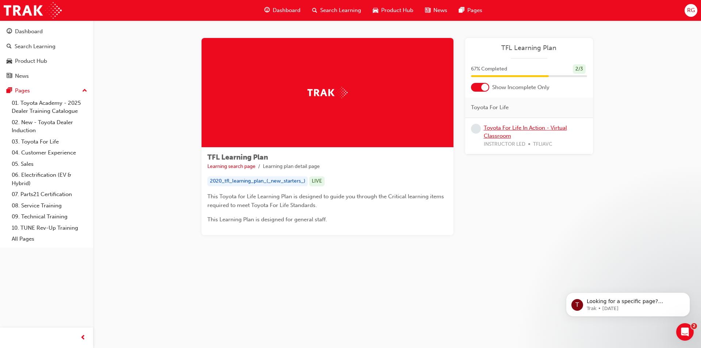
click at [490, 128] on link "Toyota For Life In Action - Virtual Classroom" at bounding box center [525, 131] width 83 height 15
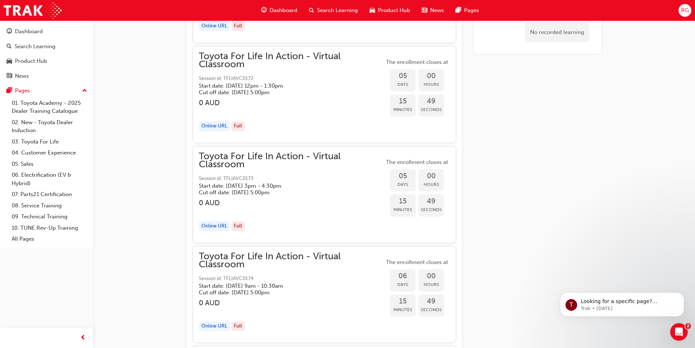
scroll to position [1241, 0]
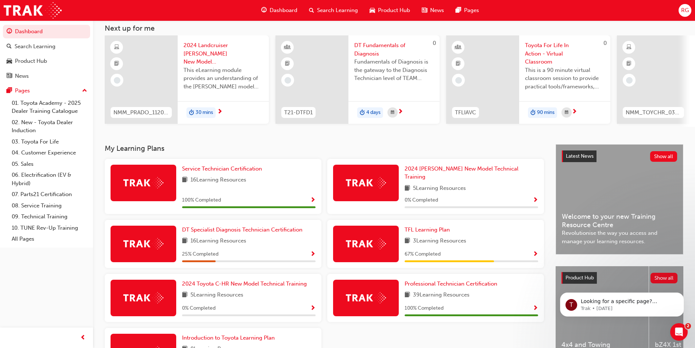
scroll to position [73, 0]
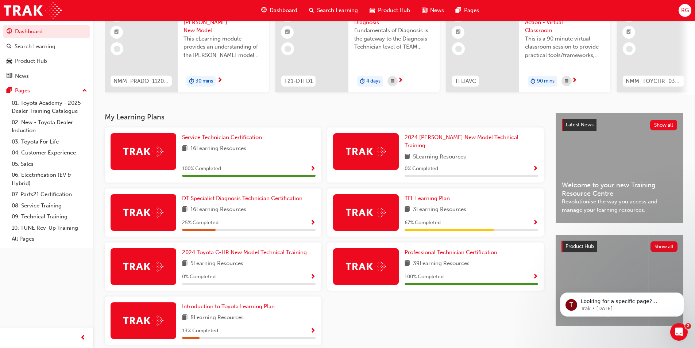
click at [312, 221] on span "Show Progress" at bounding box center [312, 223] width 5 height 7
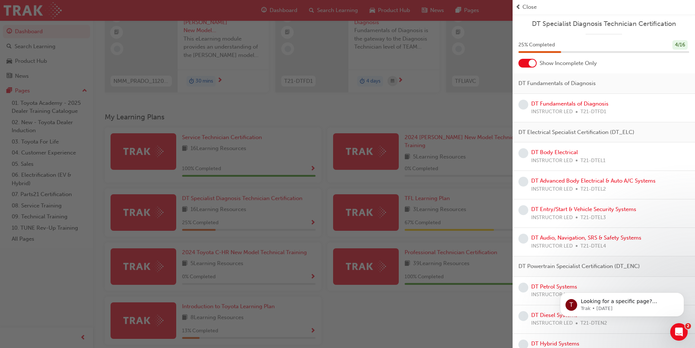
click at [526, 62] on div at bounding box center [528, 63] width 18 height 9
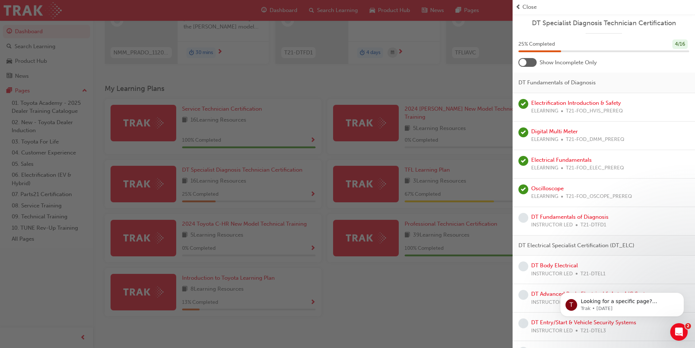
scroll to position [0, 0]
click at [566, 217] on link "DT Fundamentals of Diagnosis" at bounding box center [569, 217] width 77 height 7
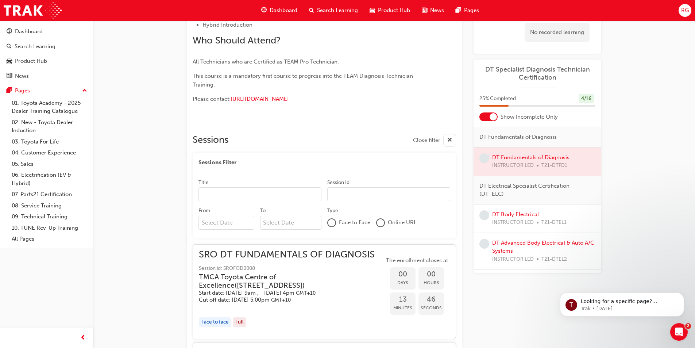
scroll to position [328, 0]
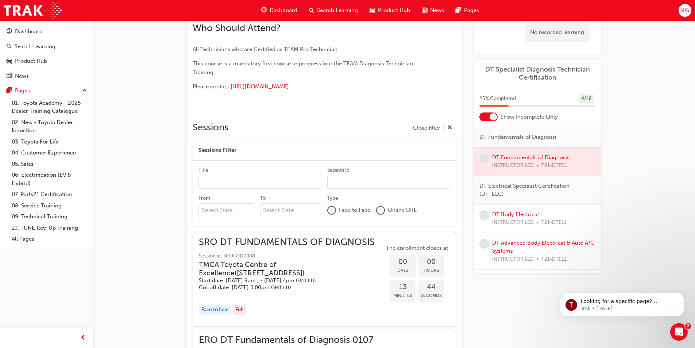
click at [381, 210] on div at bounding box center [380, 210] width 7 height 7
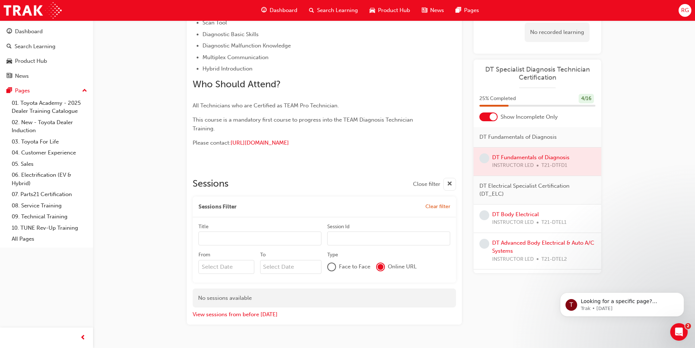
scroll to position [290, 0]
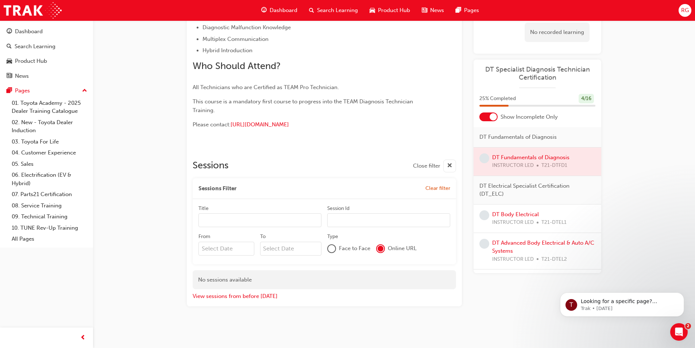
click at [230, 217] on input "Title" at bounding box center [260, 220] width 123 height 14
click at [235, 223] on input "Title" at bounding box center [260, 220] width 123 height 14
click at [351, 222] on input "Session Id" at bounding box center [388, 220] width 123 height 14
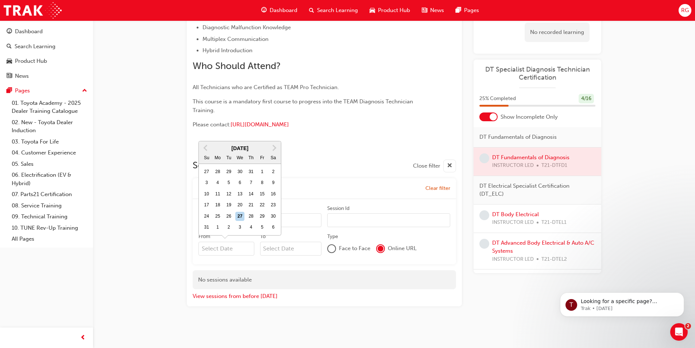
click at [231, 248] on input "From Previous Month Next Month [DATE] Su Mo Tu We Th Fr Sa 27 28 29 30 31 1 2 3…" at bounding box center [227, 249] width 56 height 14
click at [234, 247] on input "From Previous Month Next Month [DATE] Su Mo Tu We Th Fr Sa 27 28 29 30 31 1 2 3…" at bounding box center [227, 249] width 56 height 14
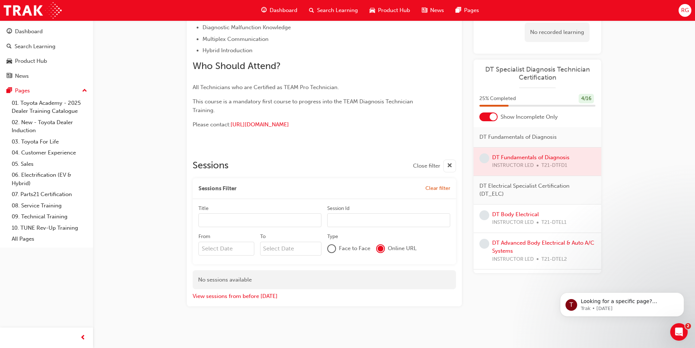
click at [358, 178] on div "Sessions Filter Clear filter" at bounding box center [324, 188] width 263 height 21
drag, startPoint x: 329, startPoint y: 242, endPoint x: 331, endPoint y: 246, distance: 4.3
click at [329, 243] on div "Face to Face Online URL" at bounding box center [388, 249] width 123 height 14
click at [334, 250] on div at bounding box center [331, 248] width 7 height 7
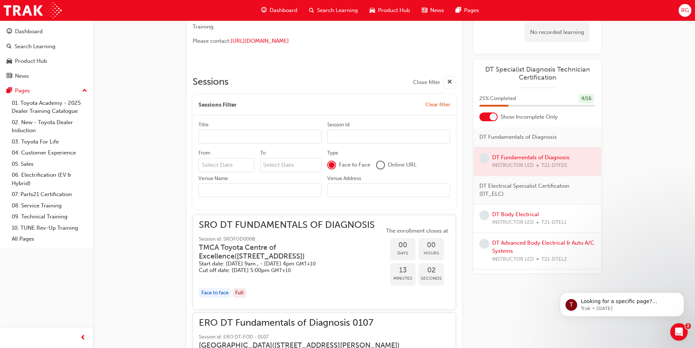
scroll to position [327, 0]
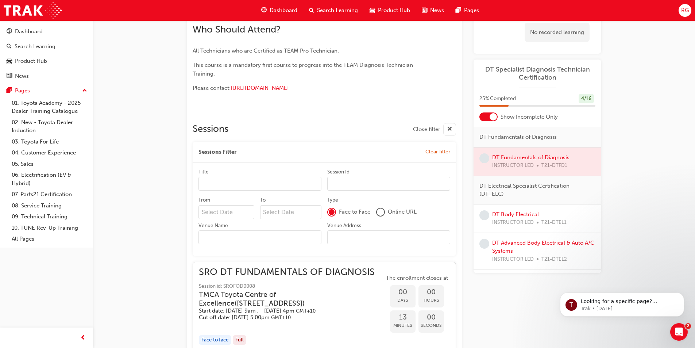
click at [380, 210] on div at bounding box center [380, 211] width 7 height 7
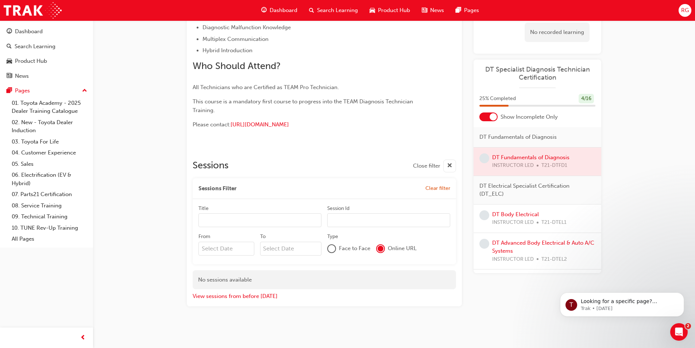
click at [329, 251] on div at bounding box center [331, 248] width 7 height 7
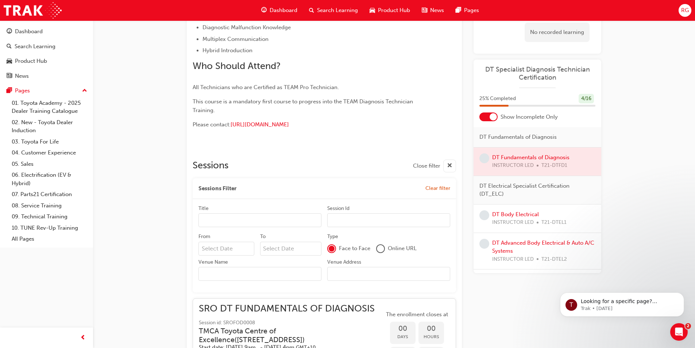
click at [388, 161] on div "Sessions Close filter" at bounding box center [324, 165] width 263 height 13
click at [440, 187] on span "Clear filter" at bounding box center [438, 188] width 25 height 6
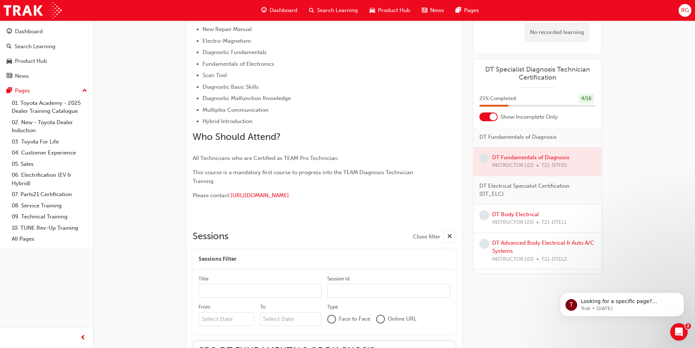
scroll to position [254, 0]
